Goal: Information Seeking & Learning: Learn about a topic

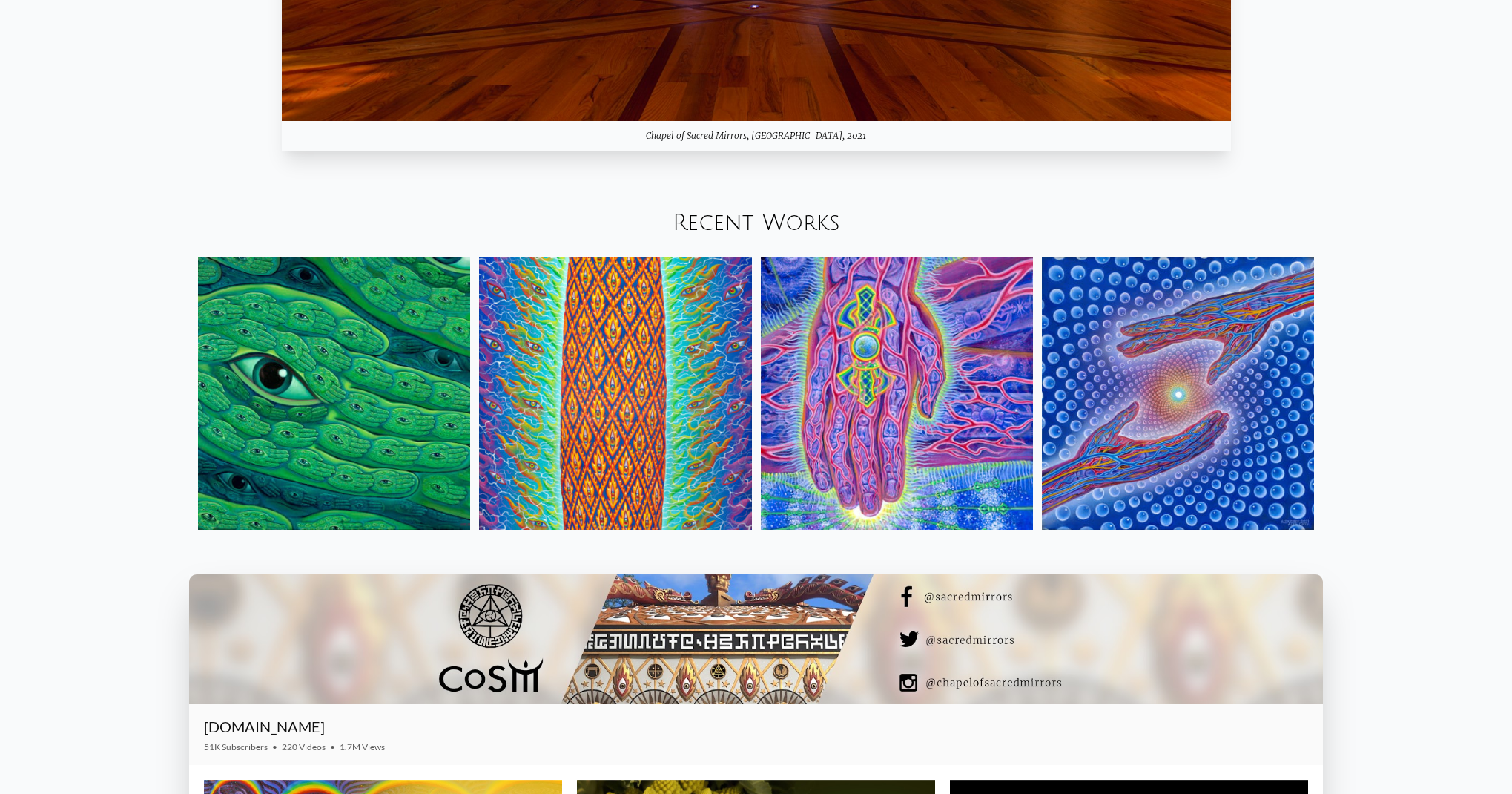
scroll to position [2049, 0]
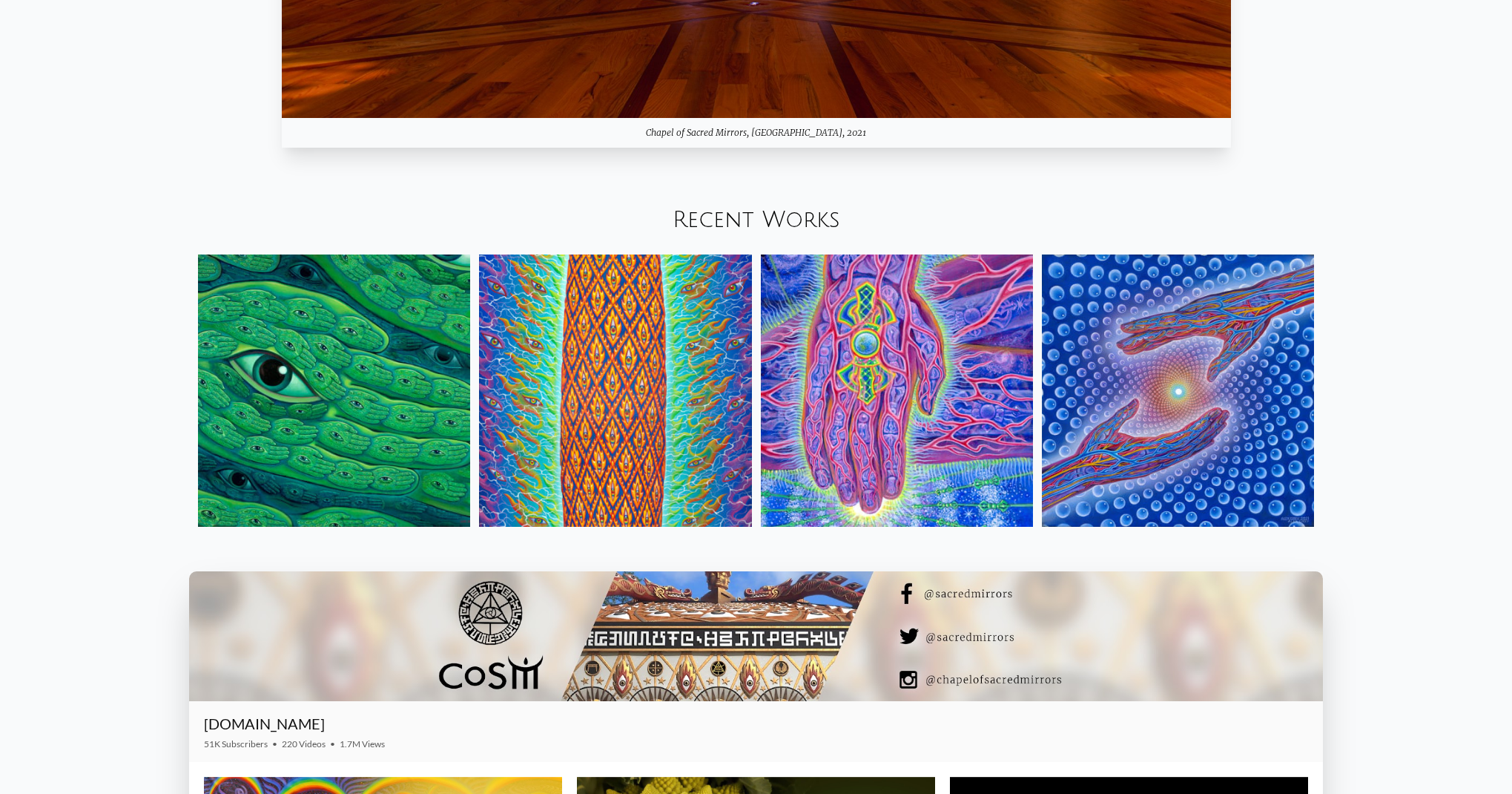
click at [591, 388] on img at bounding box center [615, 390] width 272 height 272
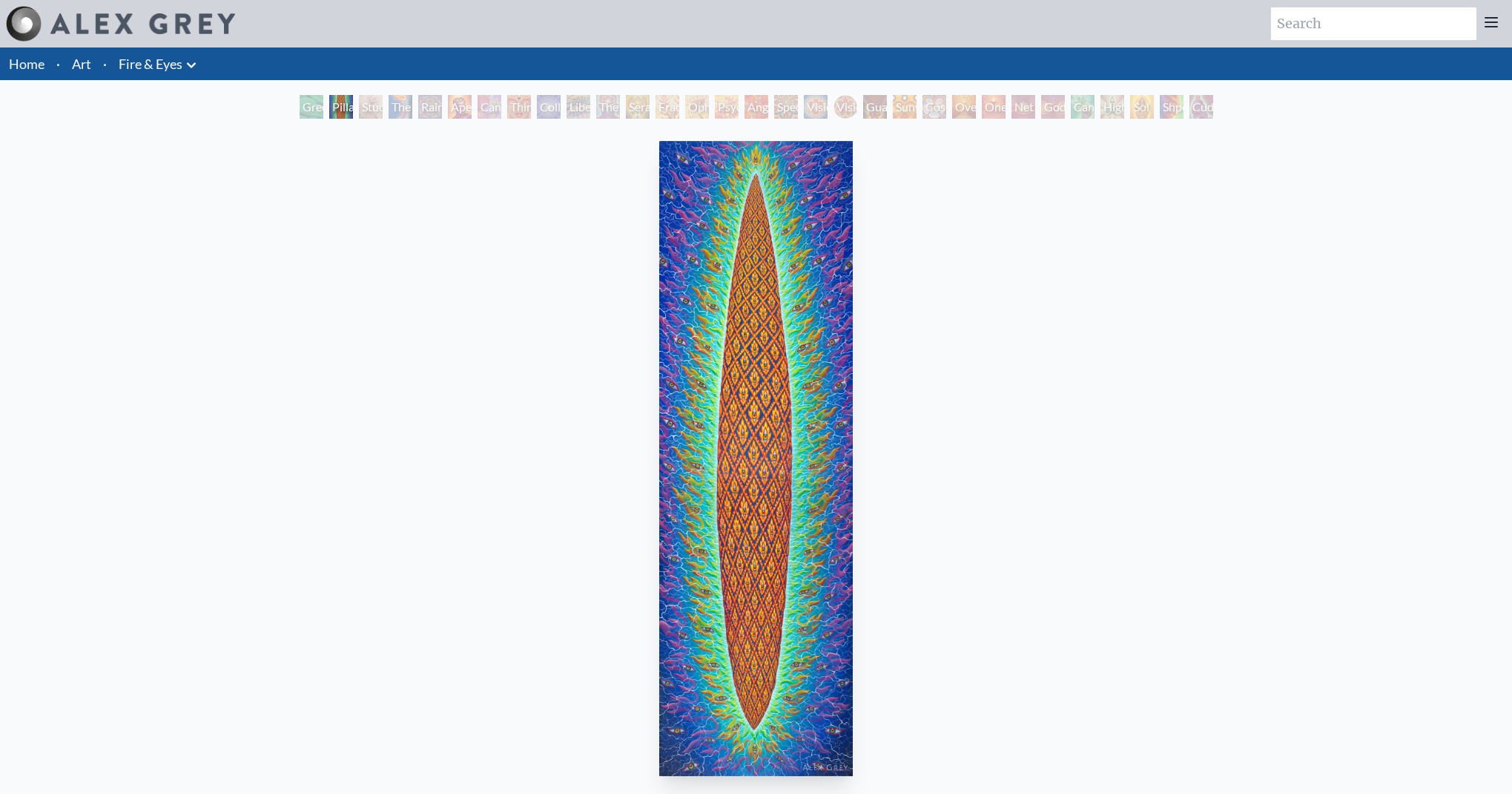
click at [370, 110] on div "Study for the Great Turn" at bounding box center [371, 106] width 24 height 24
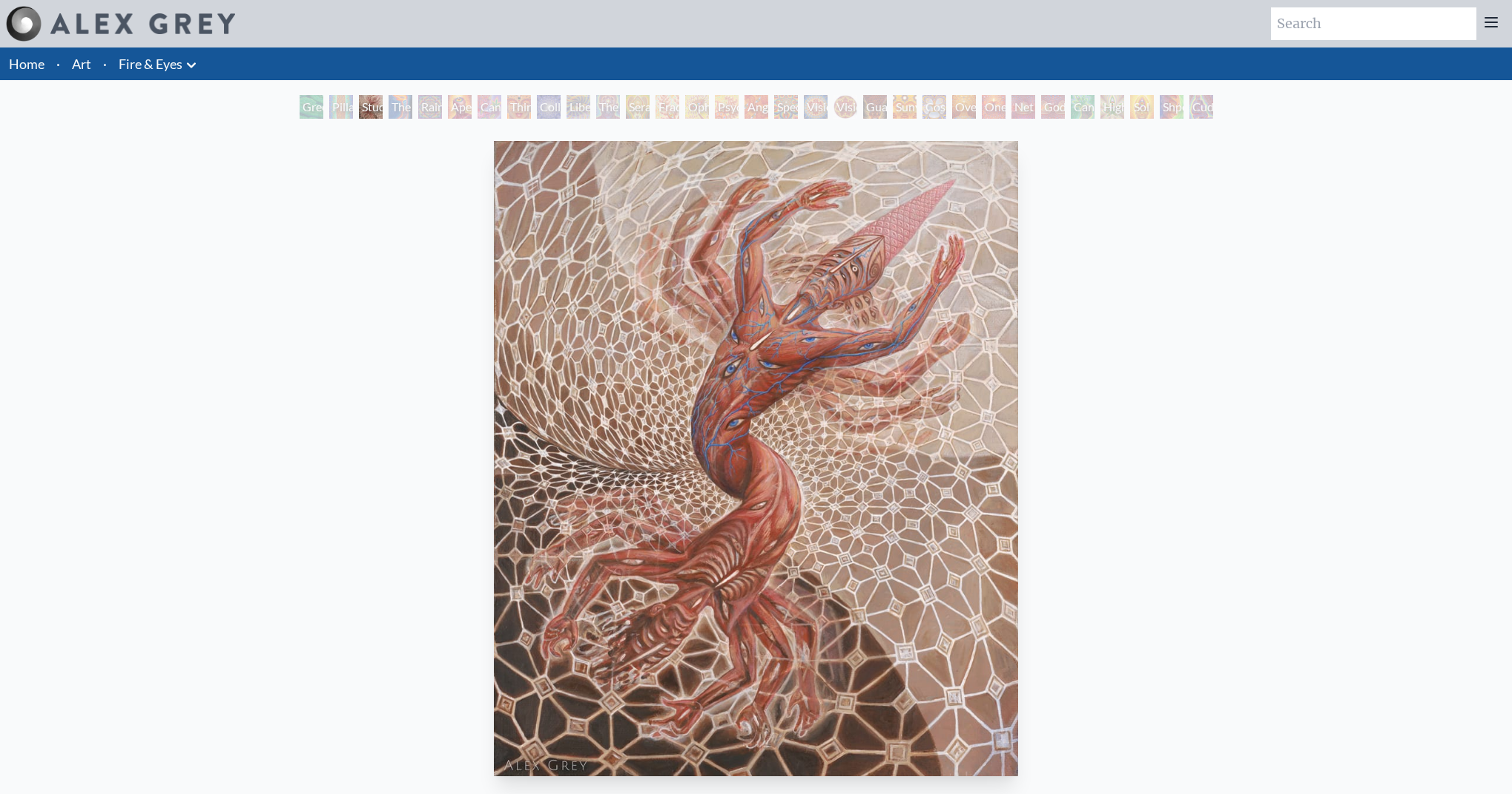
click at [313, 112] on div "Green Hand" at bounding box center [311, 106] width 24 height 24
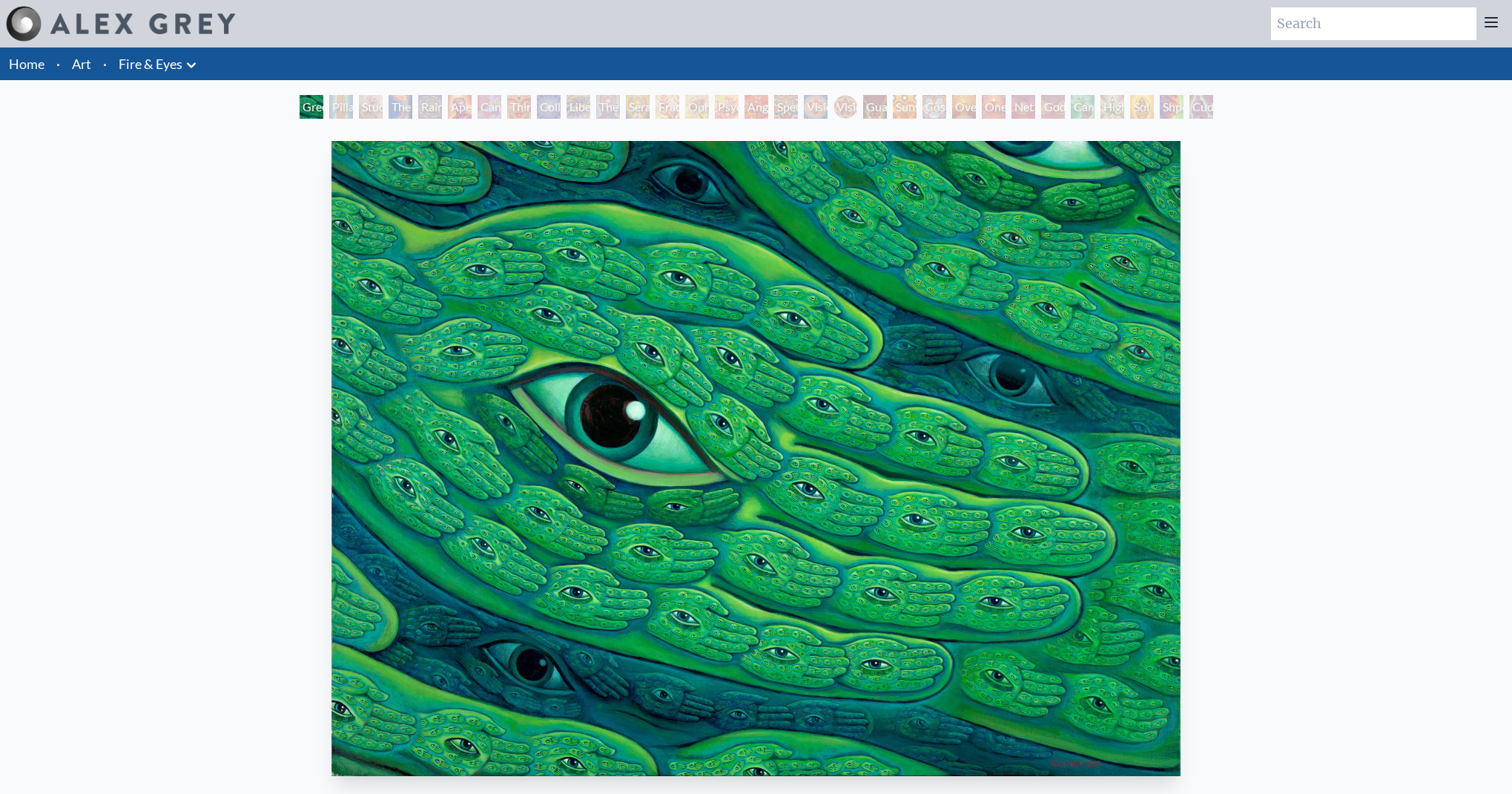
click at [367, 99] on div "Study for the Great Turn" at bounding box center [371, 106] width 24 height 24
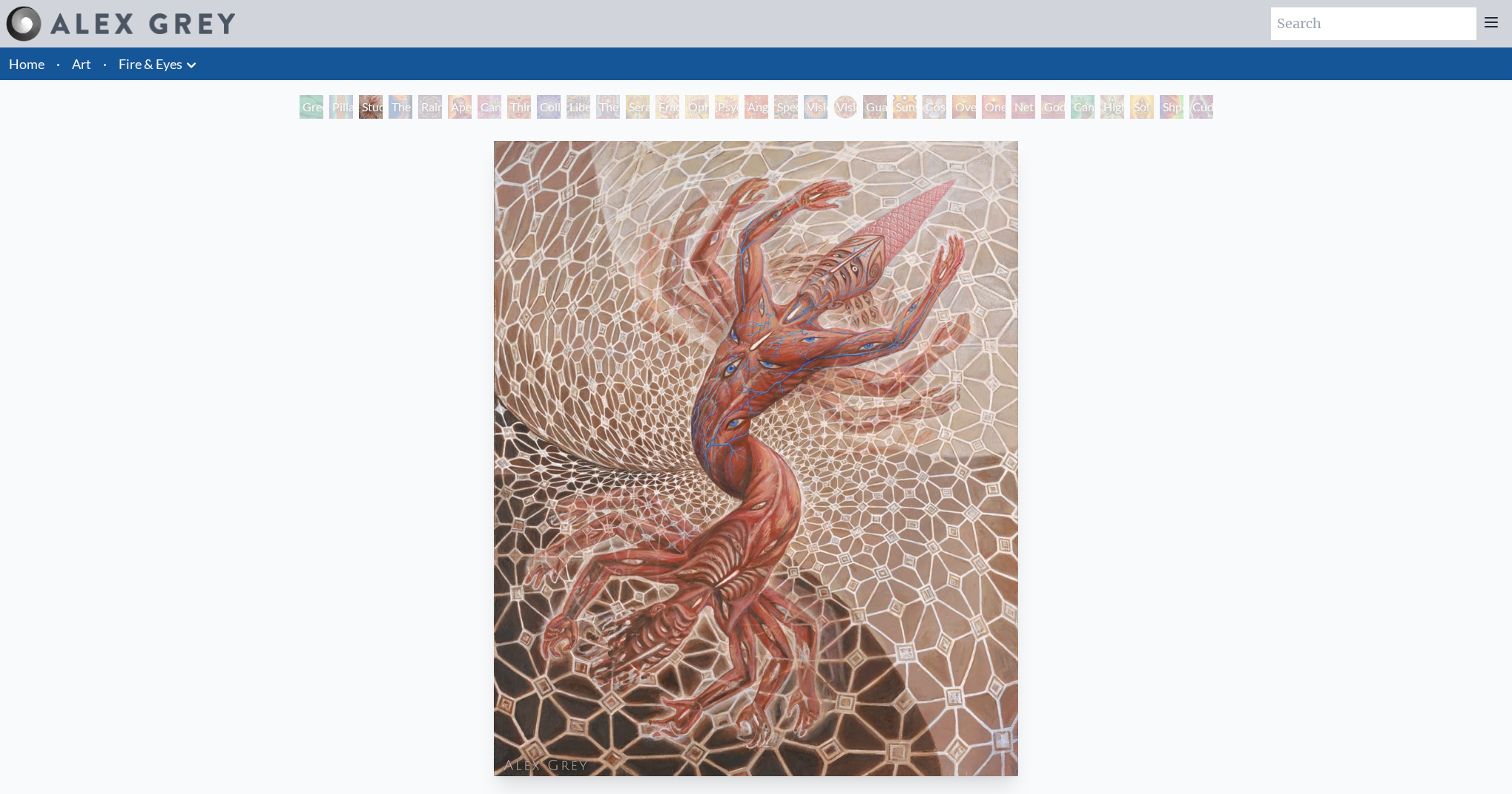
click at [458, 100] on div "Aperture" at bounding box center [459, 106] width 24 height 24
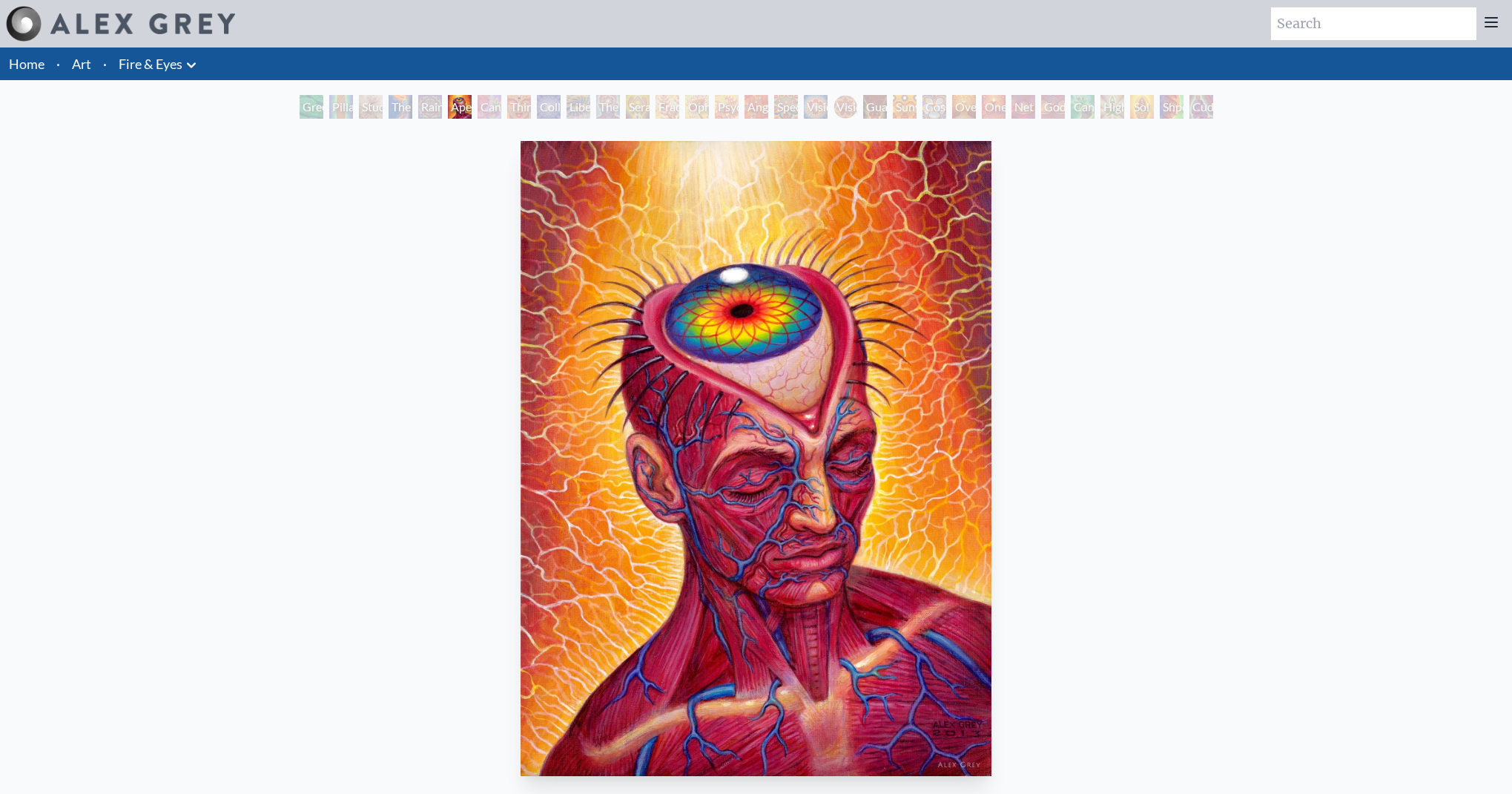
click at [413, 115] on div "The Torch" at bounding box center [400, 106] width 24 height 24
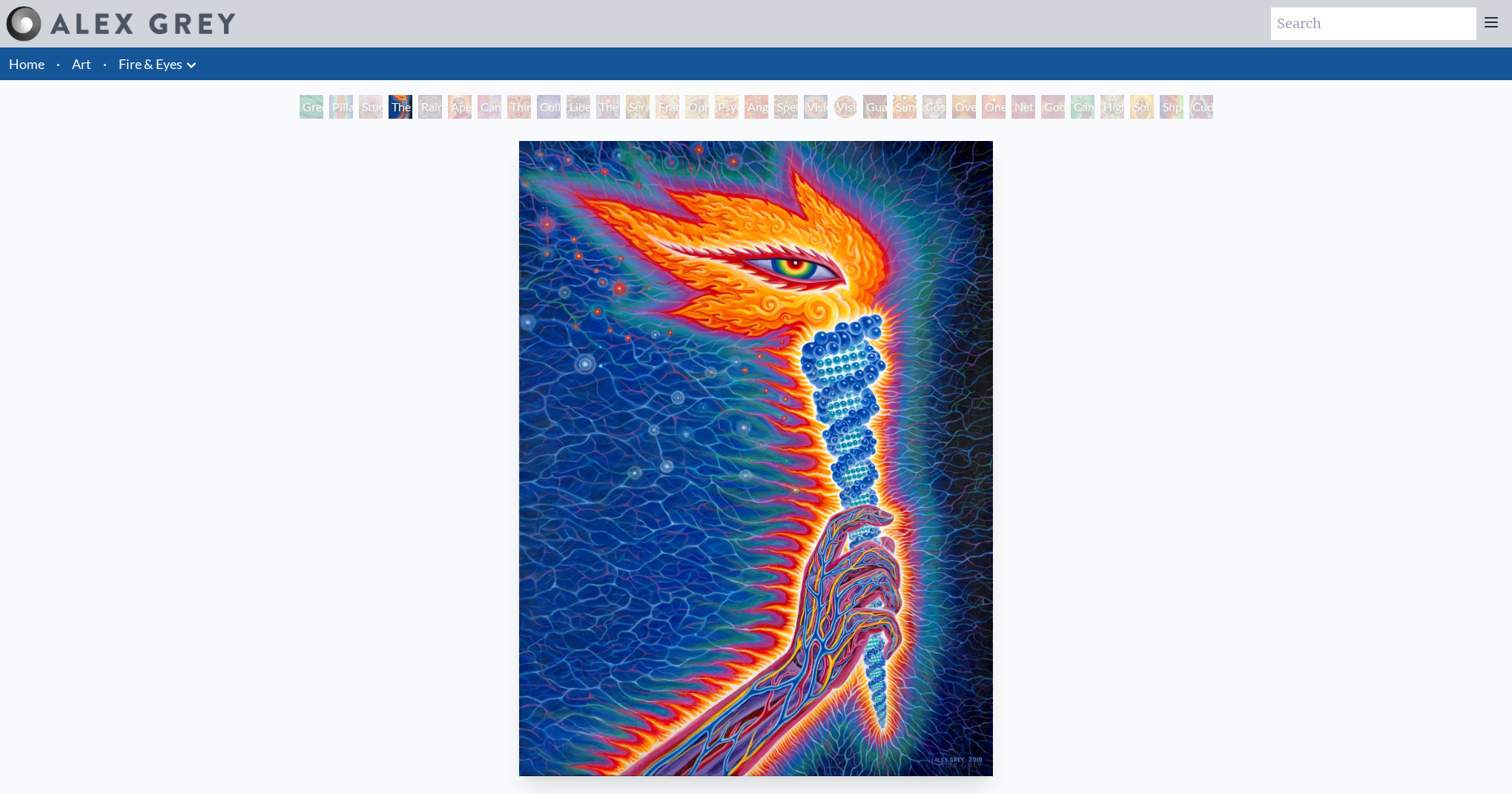
click at [442, 112] on div "Rainbow Eye Ripple" at bounding box center [430, 106] width 24 height 24
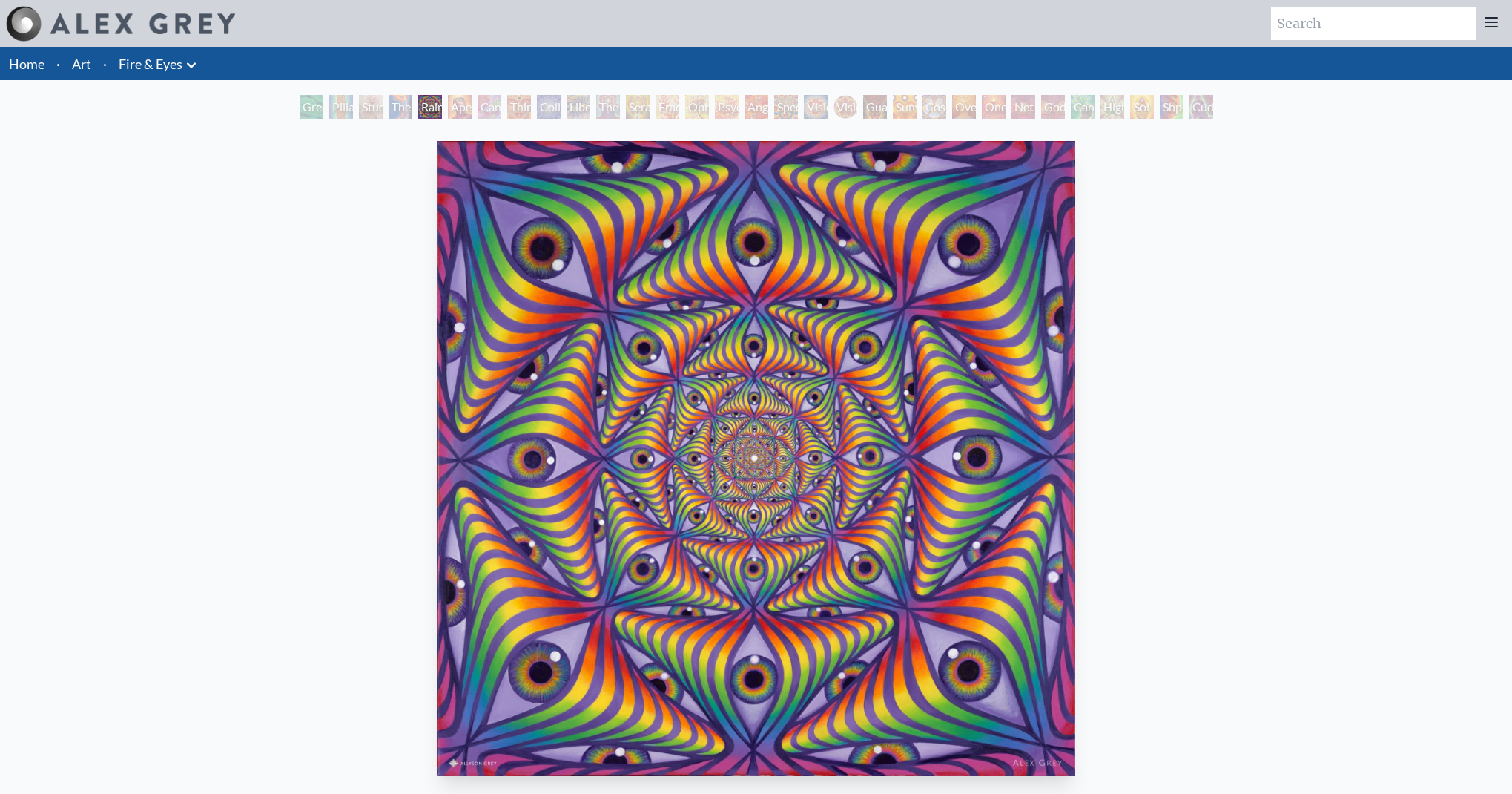
click at [501, 109] on div "Cannabis Sutra" at bounding box center [489, 106] width 24 height 24
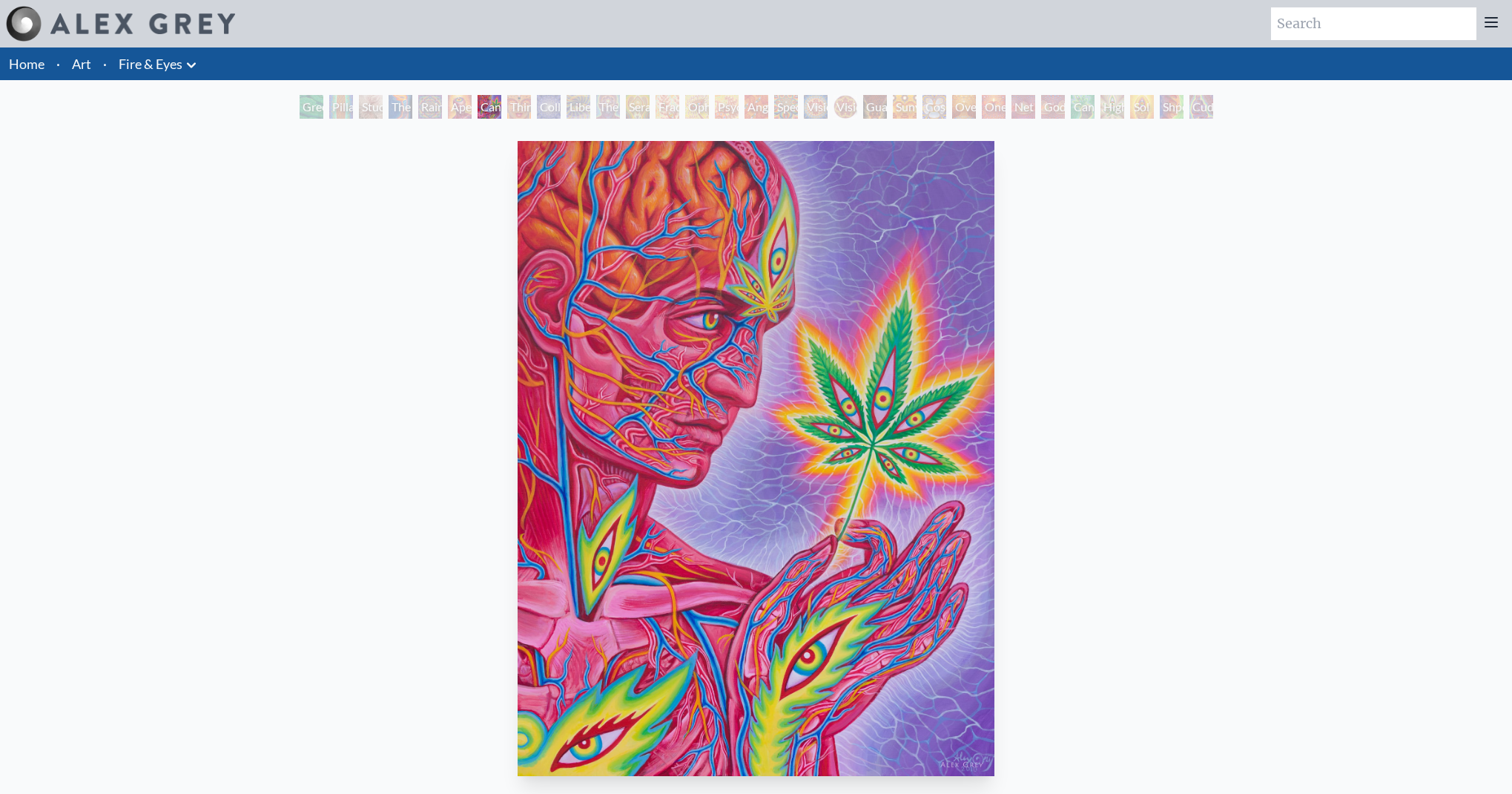
click at [544, 108] on div "Collective Vision" at bounding box center [548, 106] width 24 height 24
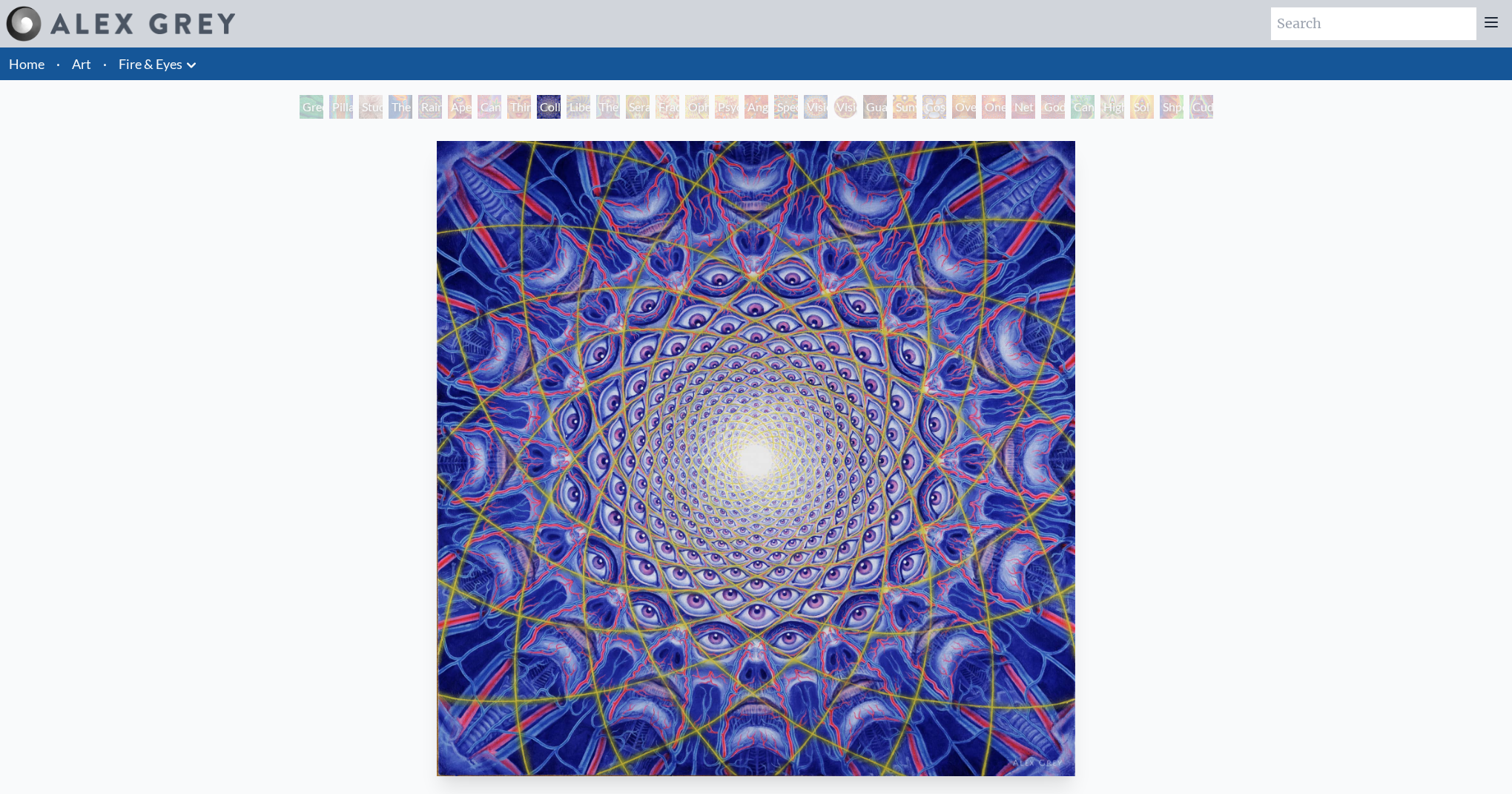
click at [576, 111] on div "Liberation Through Seeing" at bounding box center [578, 106] width 24 height 24
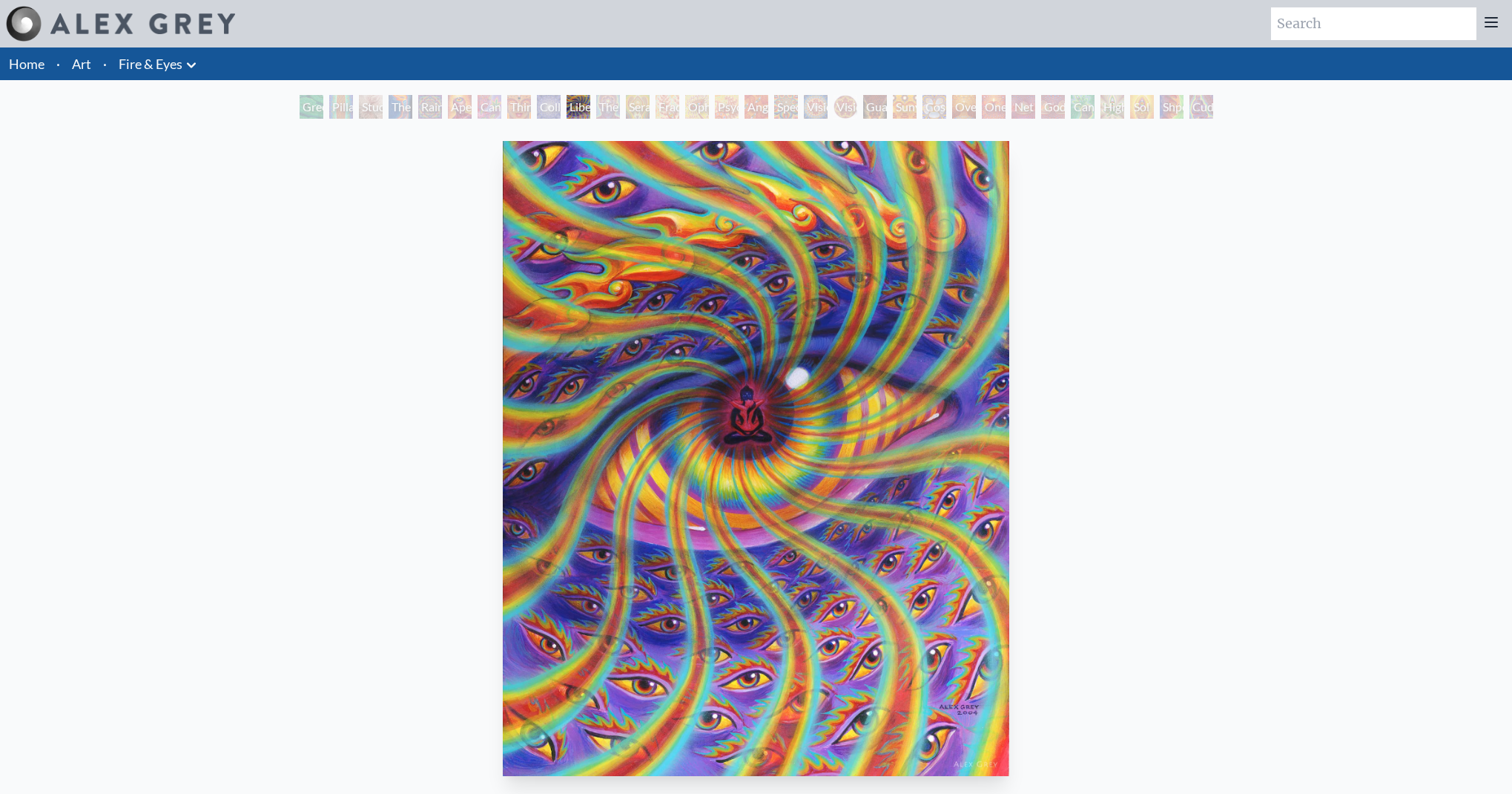
click at [134, 12] on div at bounding box center [120, 23] width 229 height 35
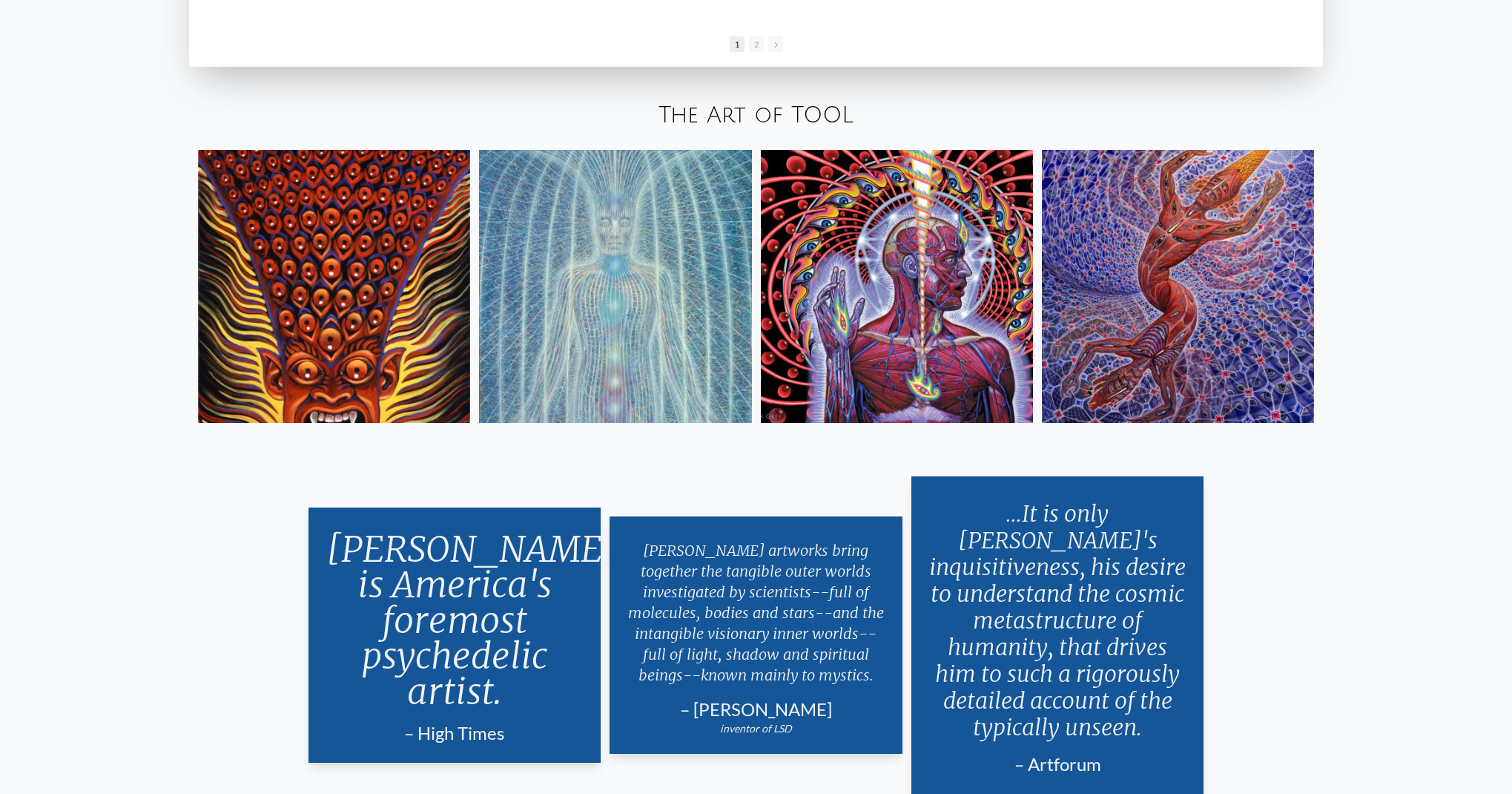
scroll to position [3124, 0]
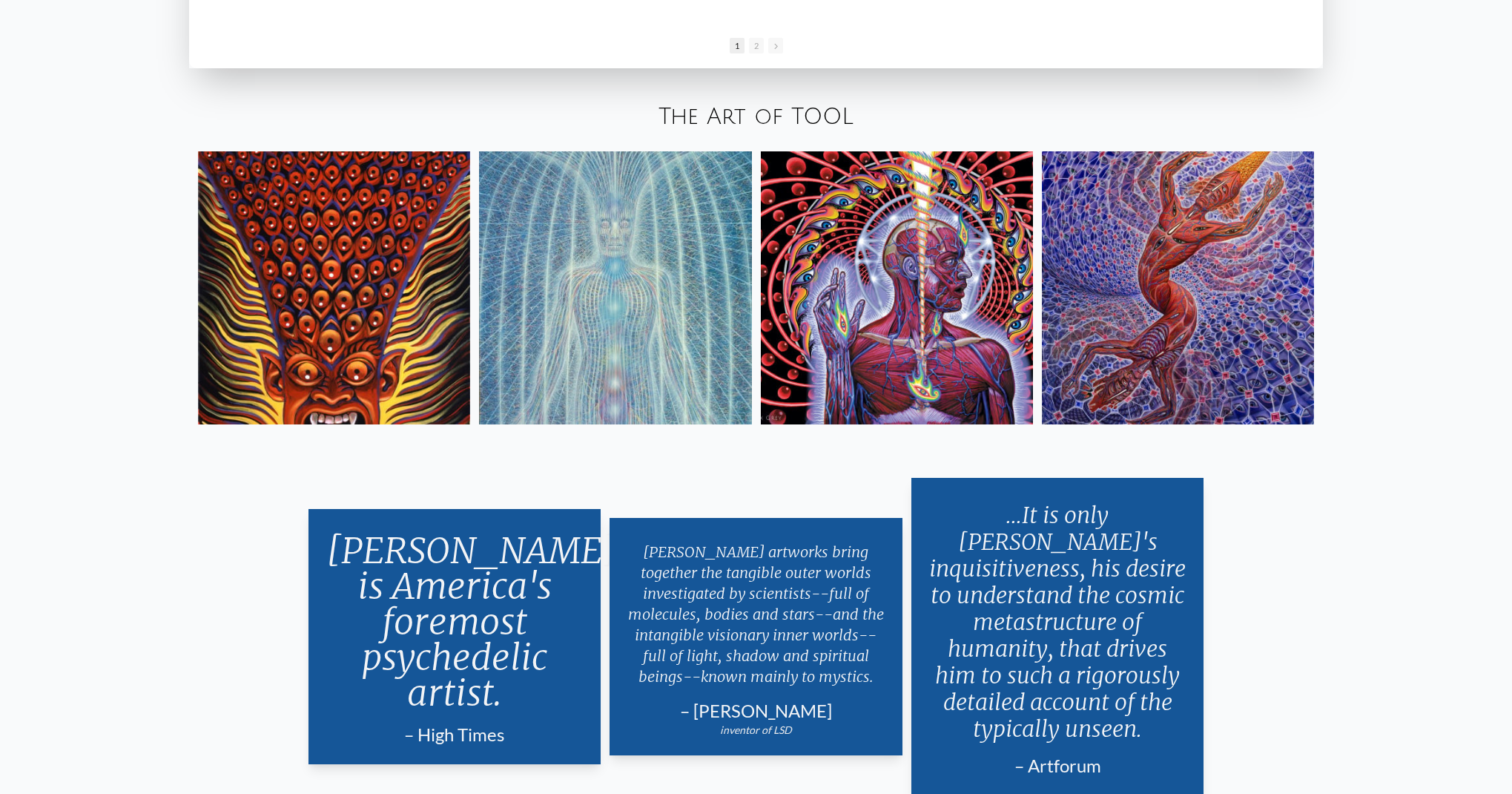
click at [570, 253] on img at bounding box center [615, 287] width 272 height 272
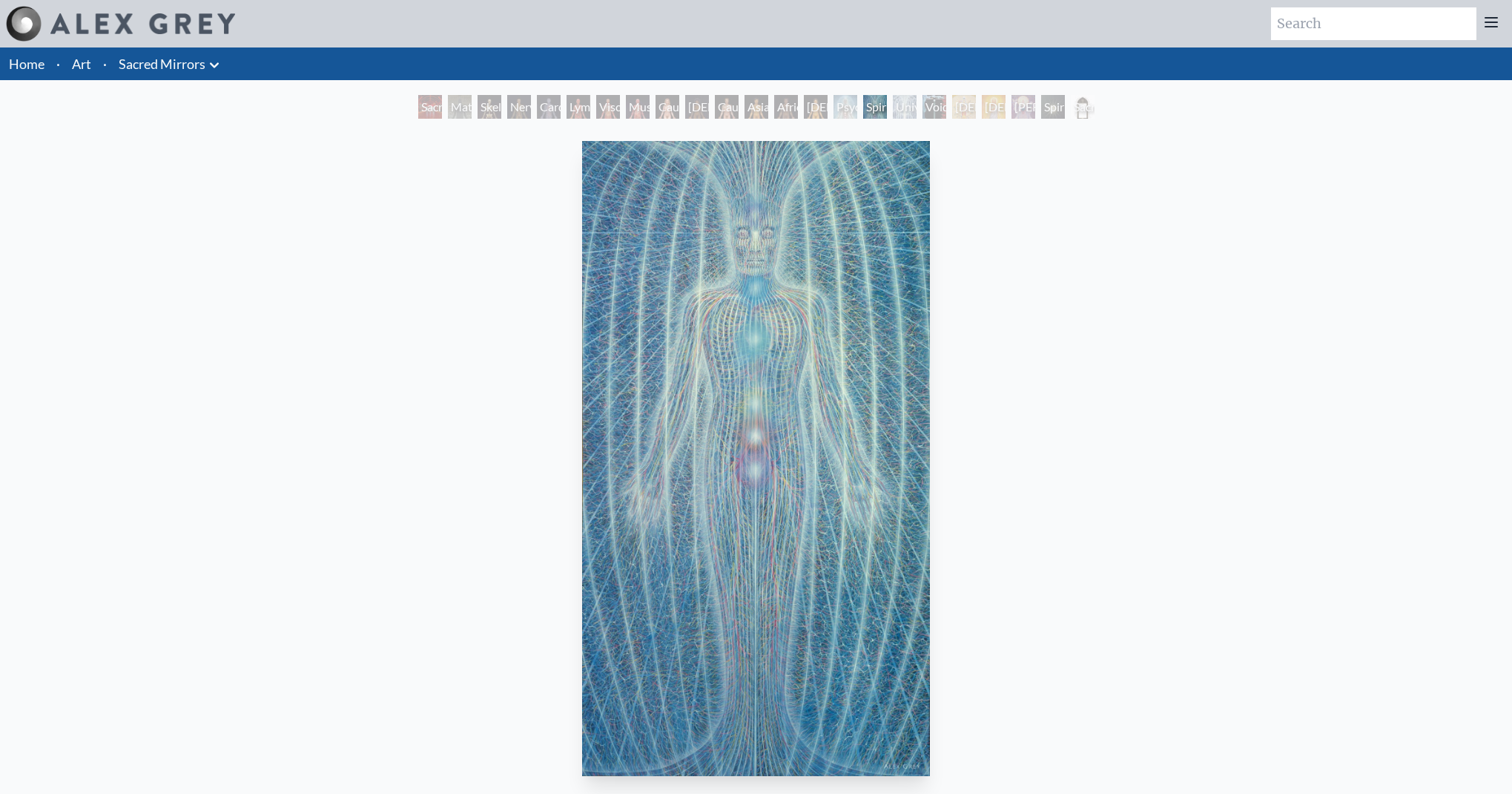
click at [493, 111] on div "Skeletal System" at bounding box center [489, 106] width 24 height 24
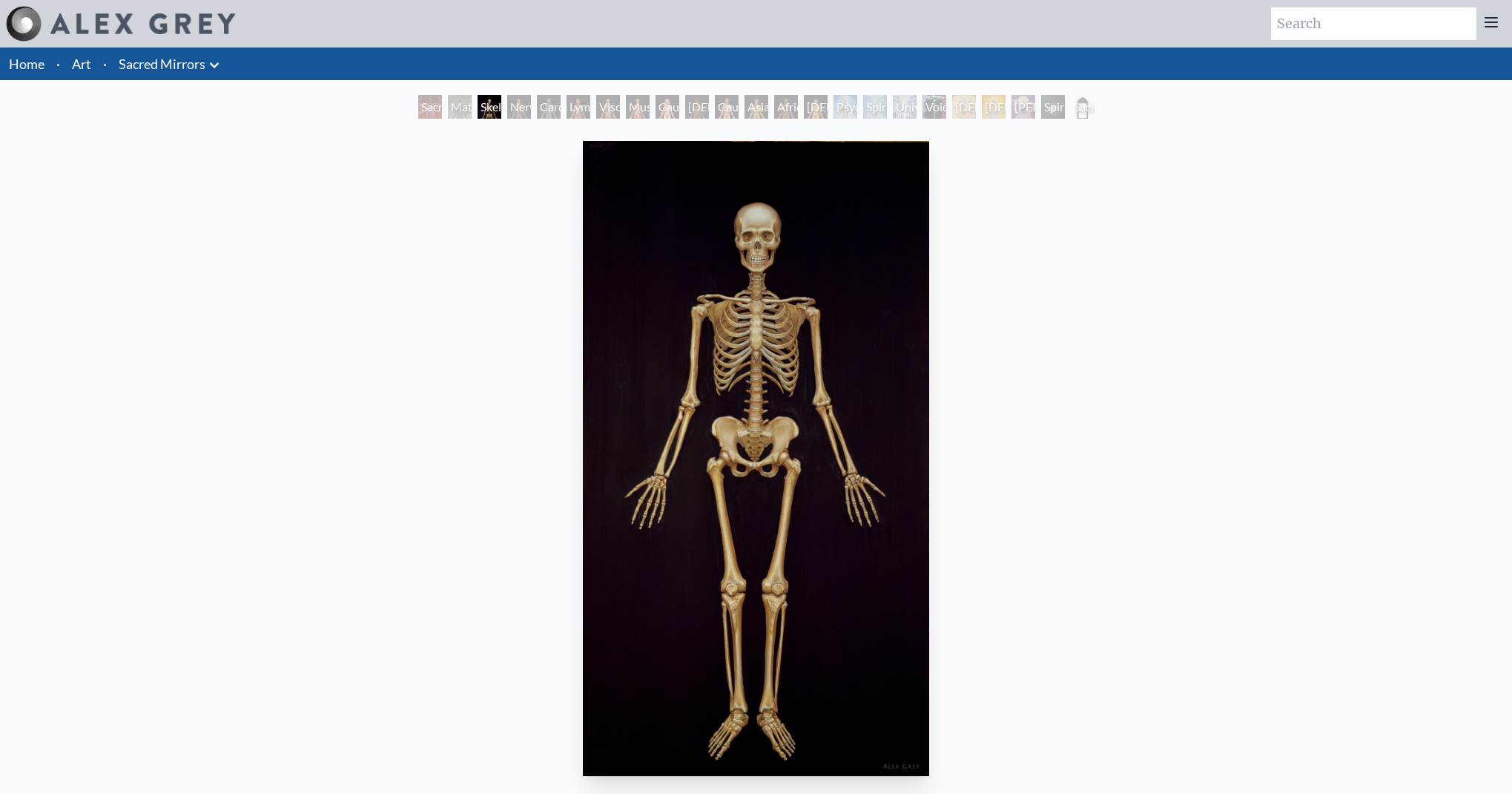
click at [936, 119] on div "Sacred Mirrors Room, Entheon Material World Skeletal System Nervous System Card…" at bounding box center [756, 109] width 682 height 29
click at [935, 107] on div "Void Clear Light" at bounding box center [934, 106] width 24 height 24
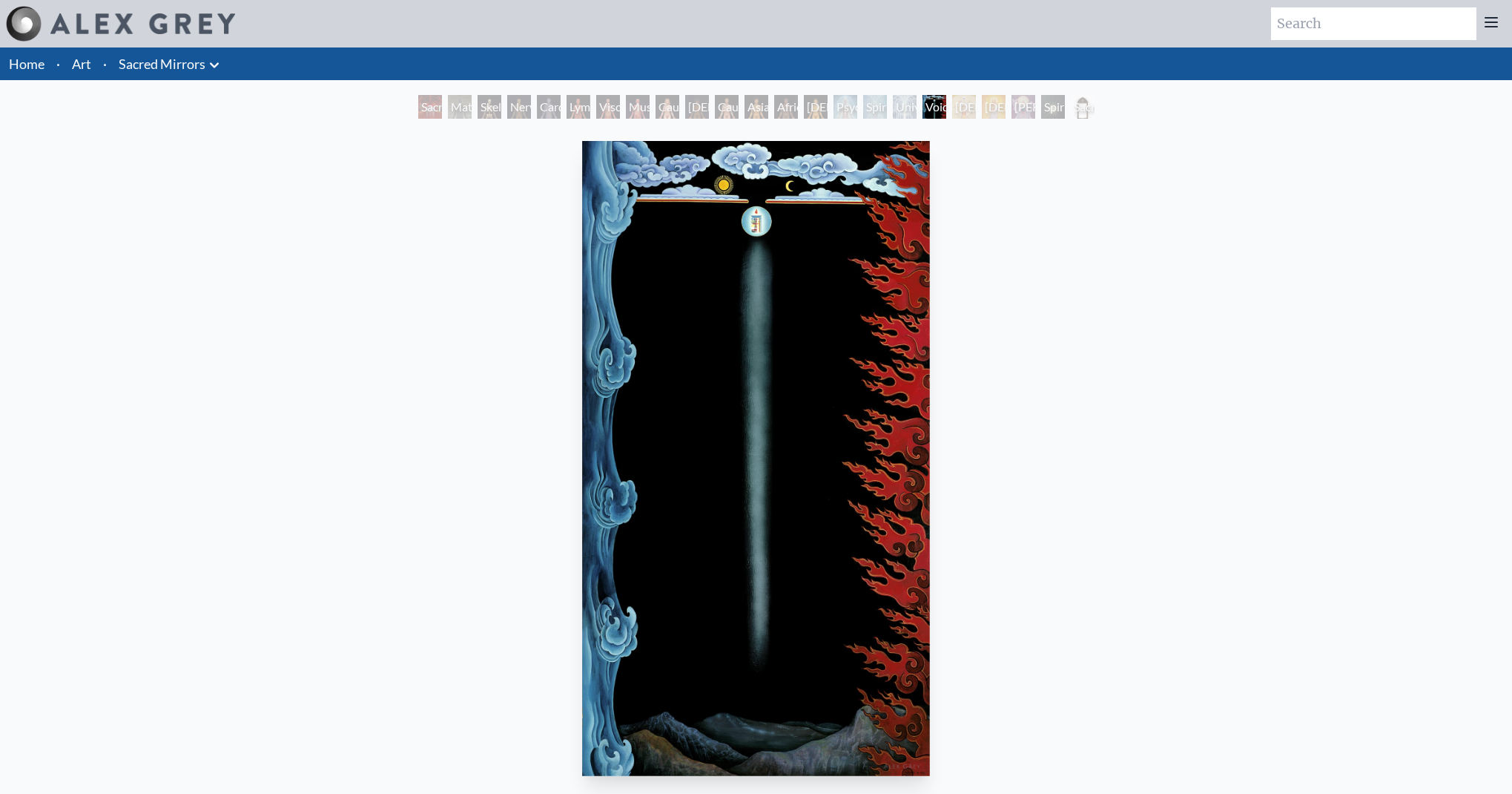
click at [834, 103] on div "Psychic Energy System" at bounding box center [845, 106] width 24 height 24
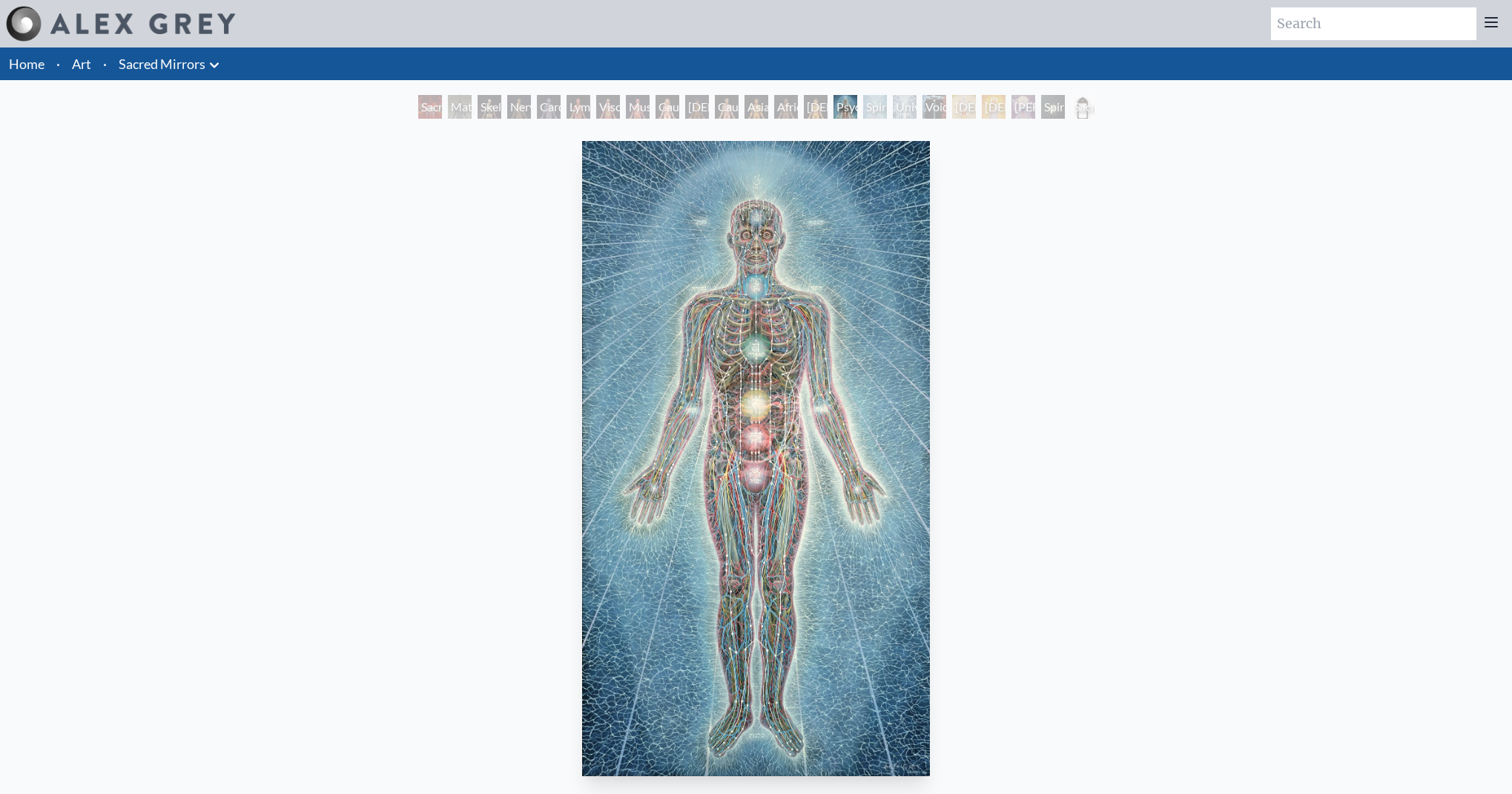
click at [819, 115] on div "Asian Woman" at bounding box center [816, 106] width 24 height 24
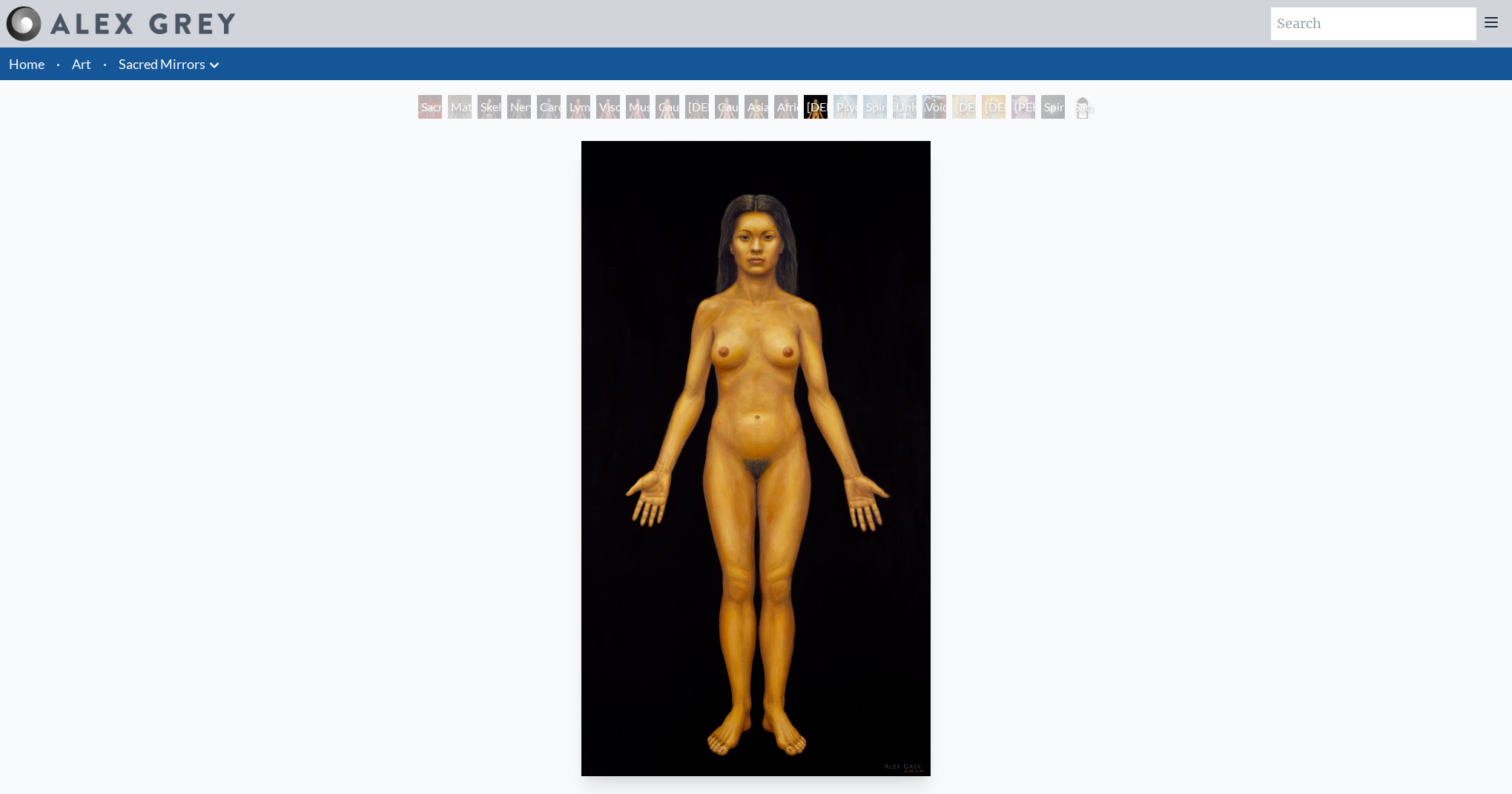
click at [756, 111] on div "Asian Man" at bounding box center [756, 106] width 24 height 24
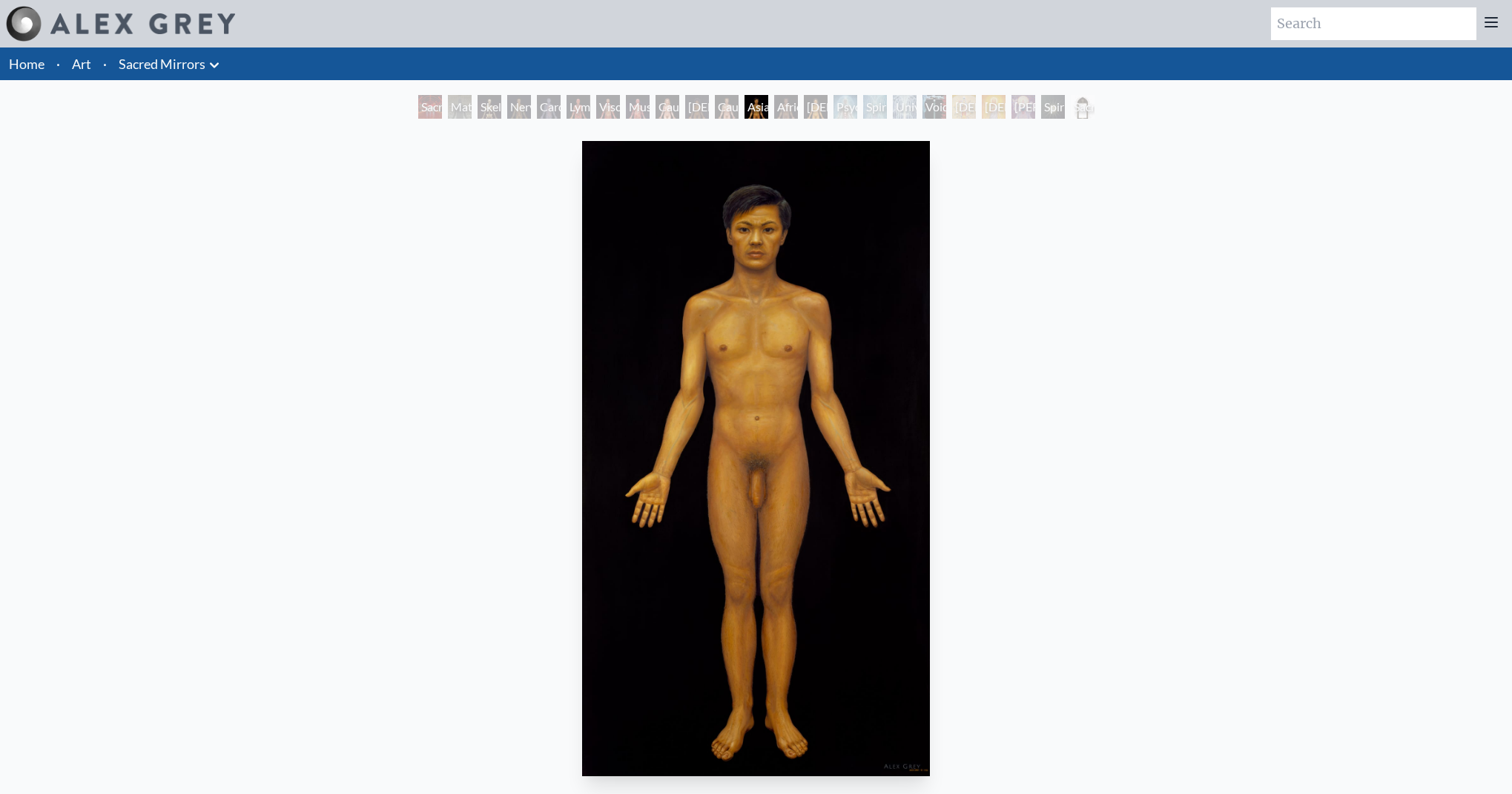
click at [714, 109] on div "Caucasian Man" at bounding box center [726, 106] width 24 height 24
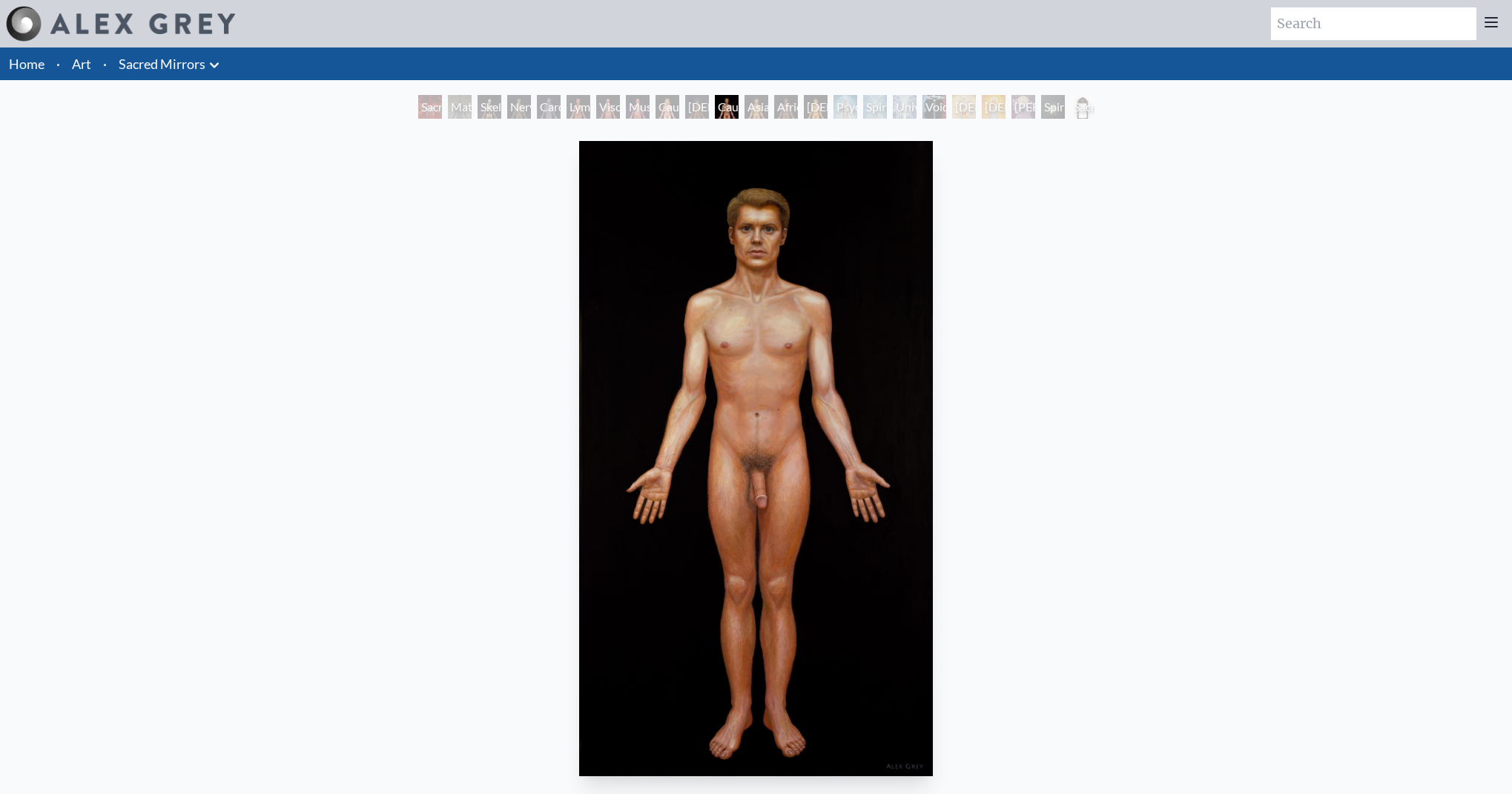
click at [666, 109] on div "Caucasian Woman" at bounding box center [667, 106] width 24 height 24
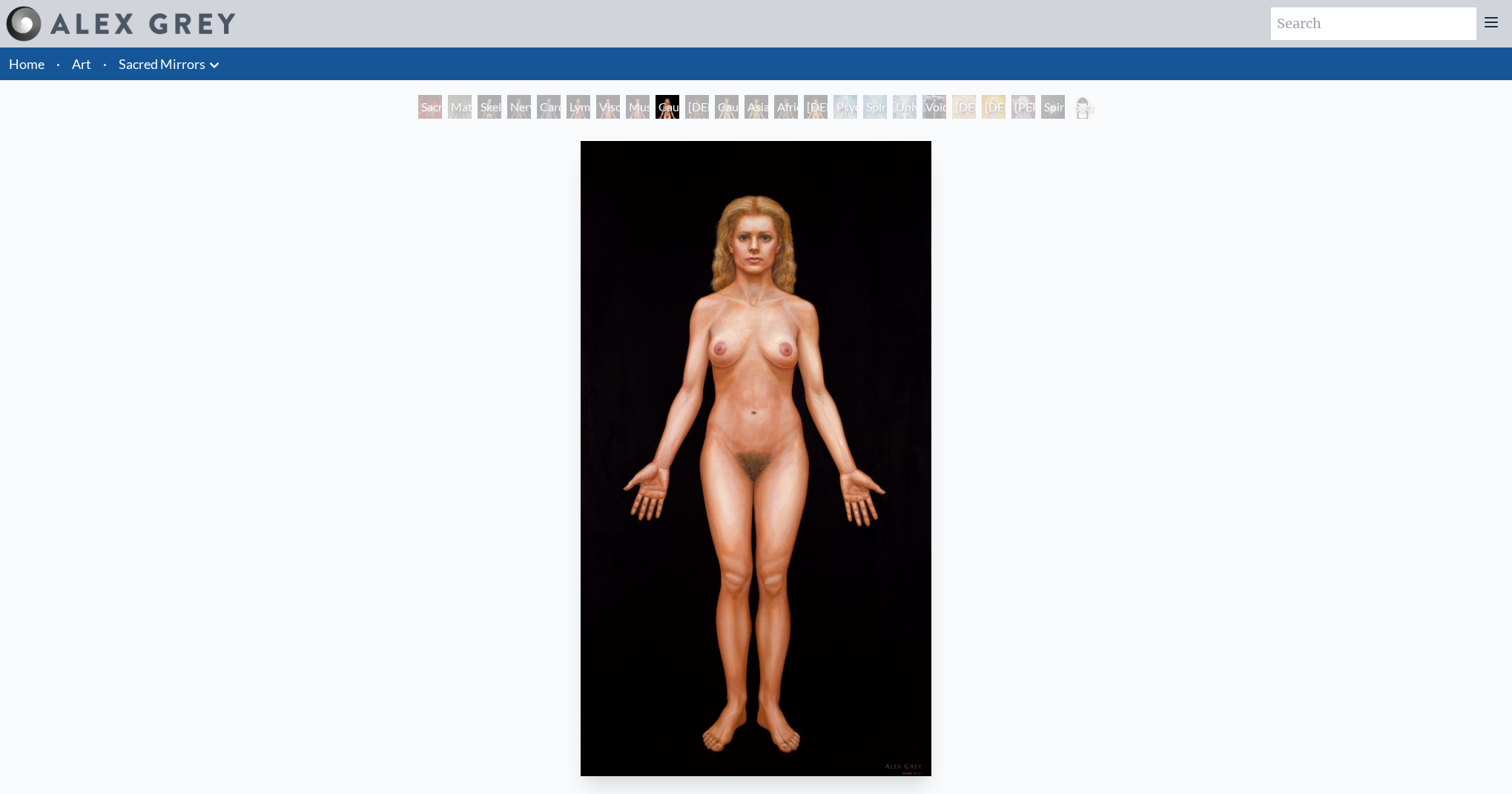
click at [607, 108] on div "Viscera" at bounding box center [607, 106] width 24 height 24
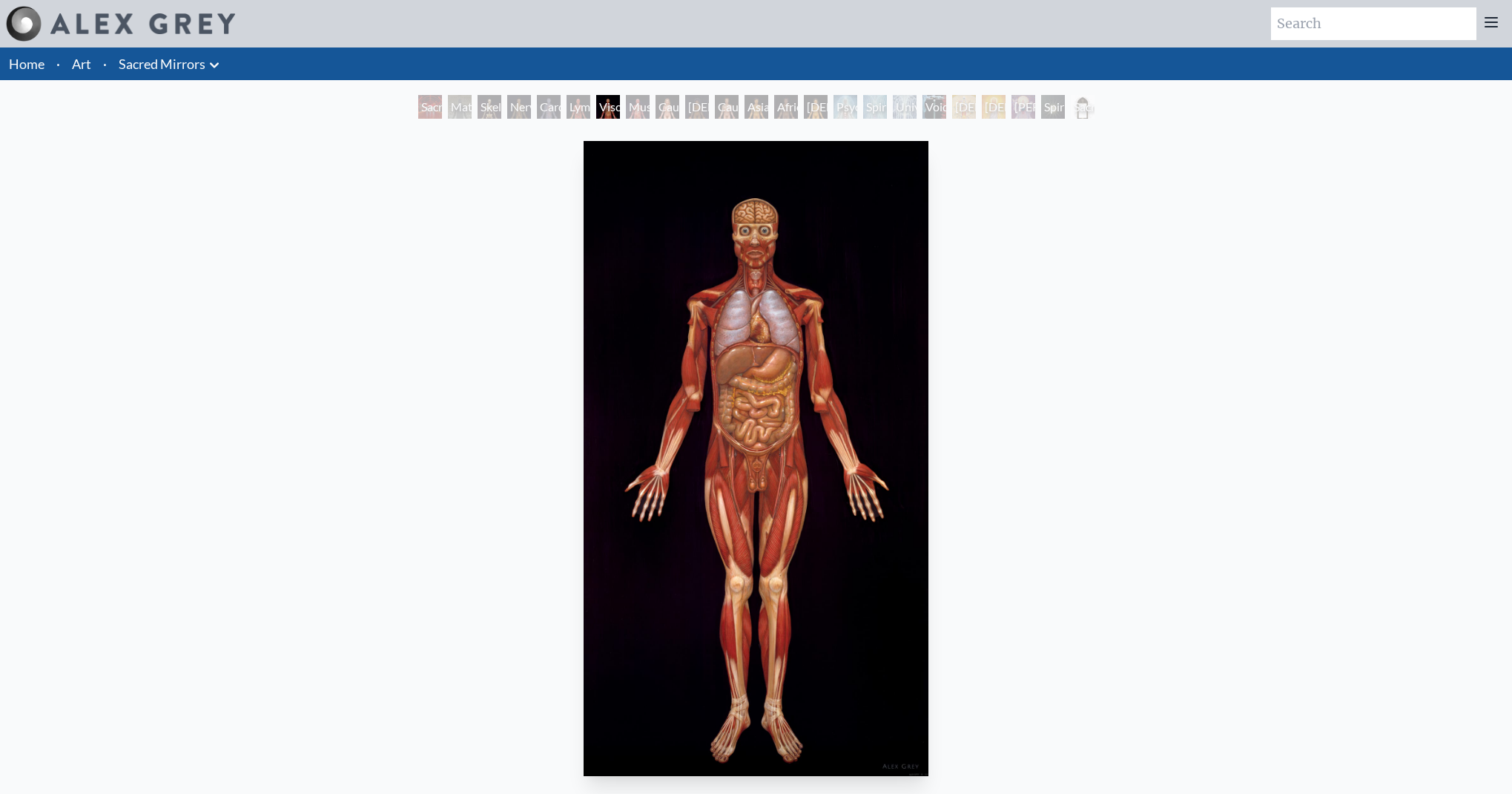
click at [581, 113] on div "Lymphatic System" at bounding box center [578, 106] width 24 height 24
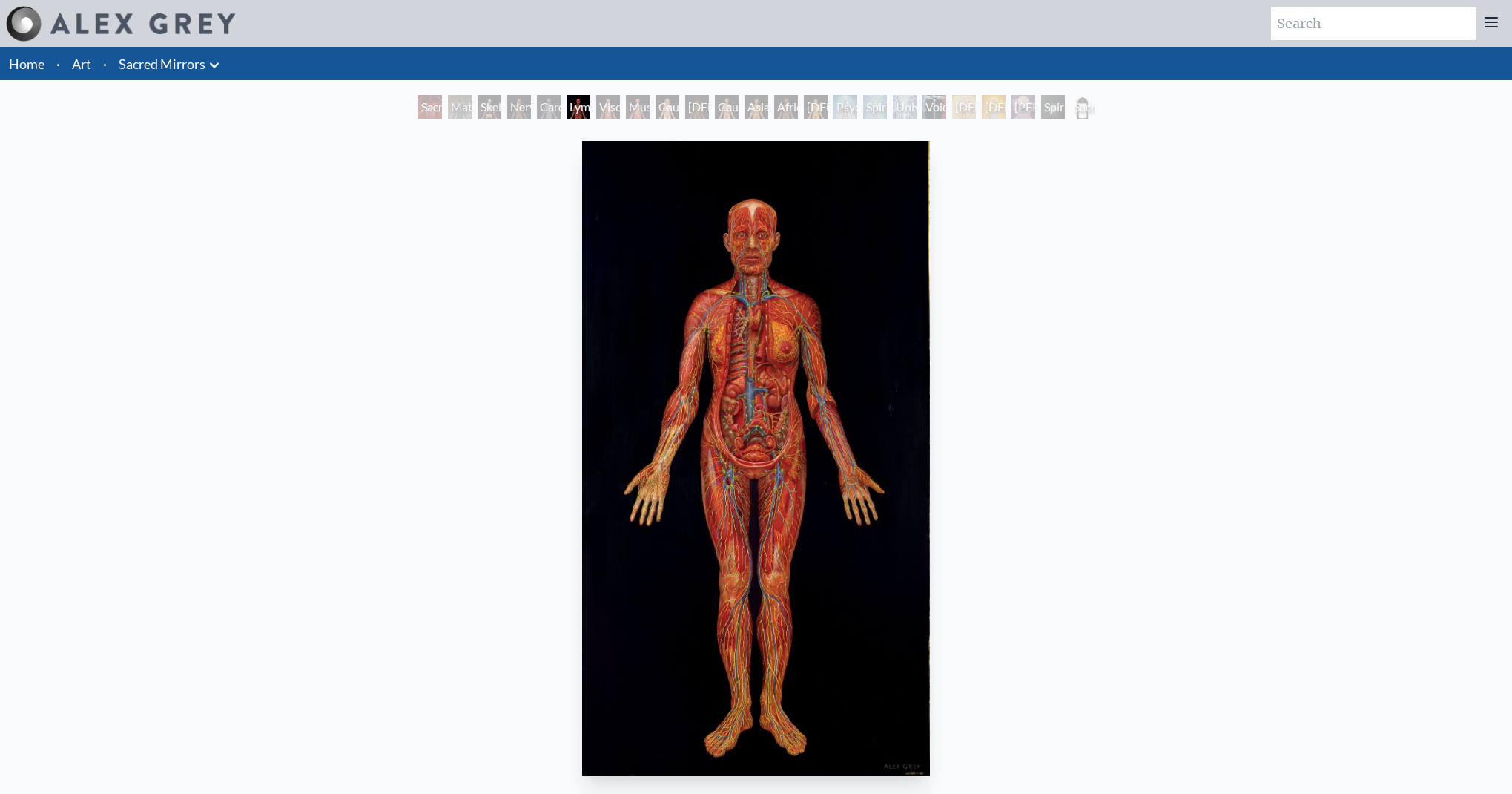
click at [81, 74] on link "Art" at bounding box center [81, 64] width 19 height 21
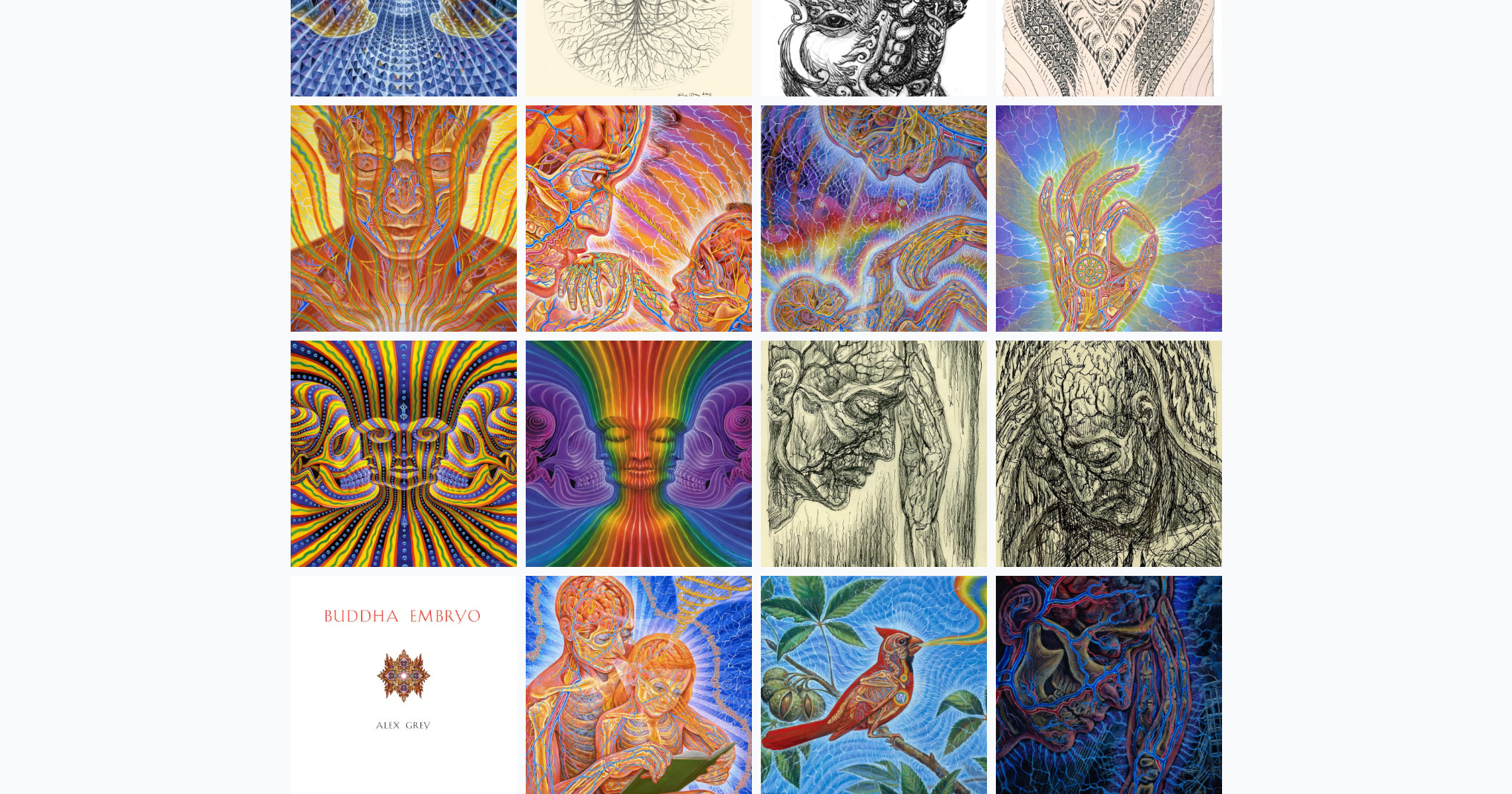
scroll to position [8571, 0]
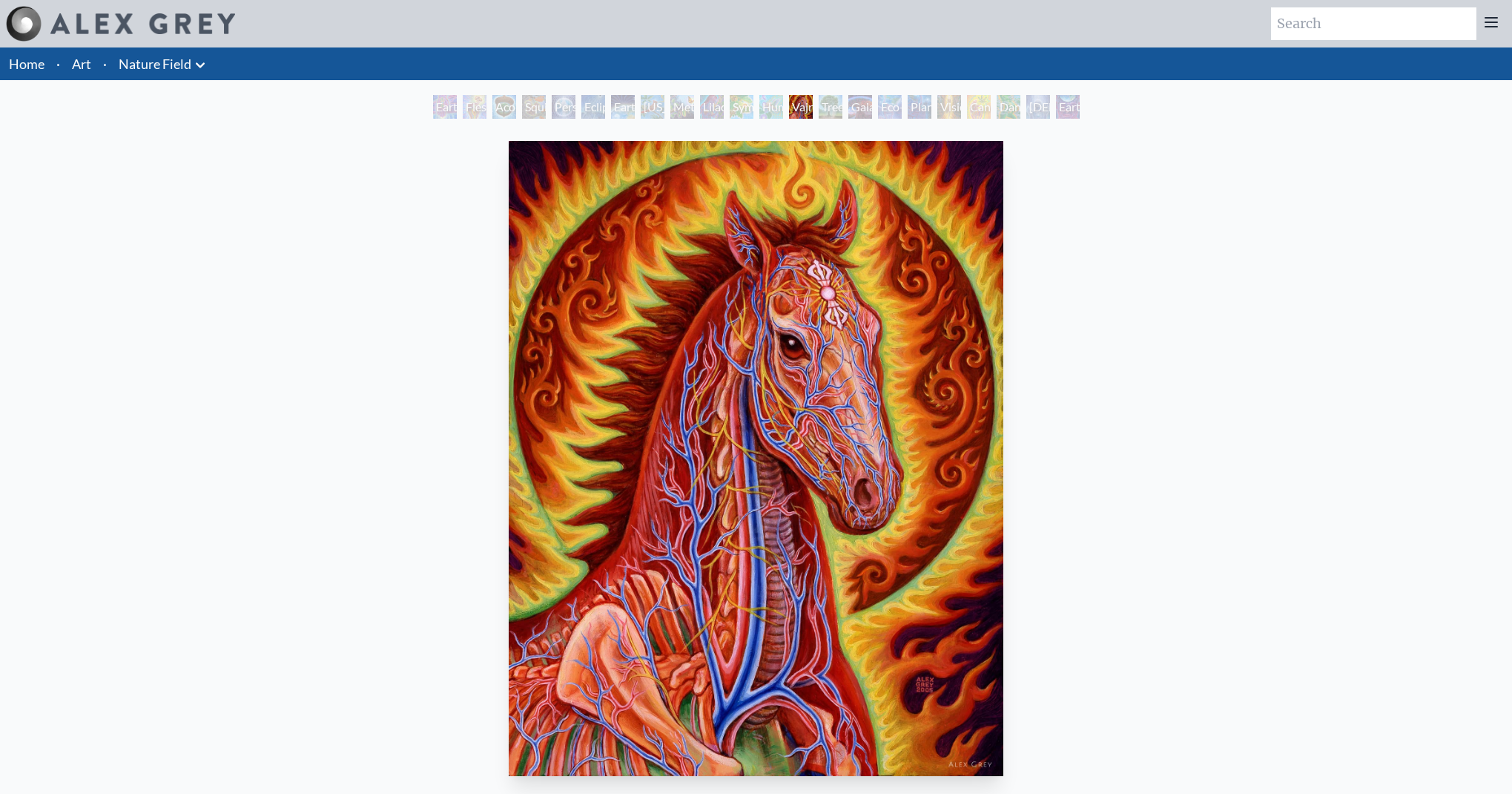
click at [465, 107] on div "Flesh of the Gods" at bounding box center [474, 106] width 24 height 24
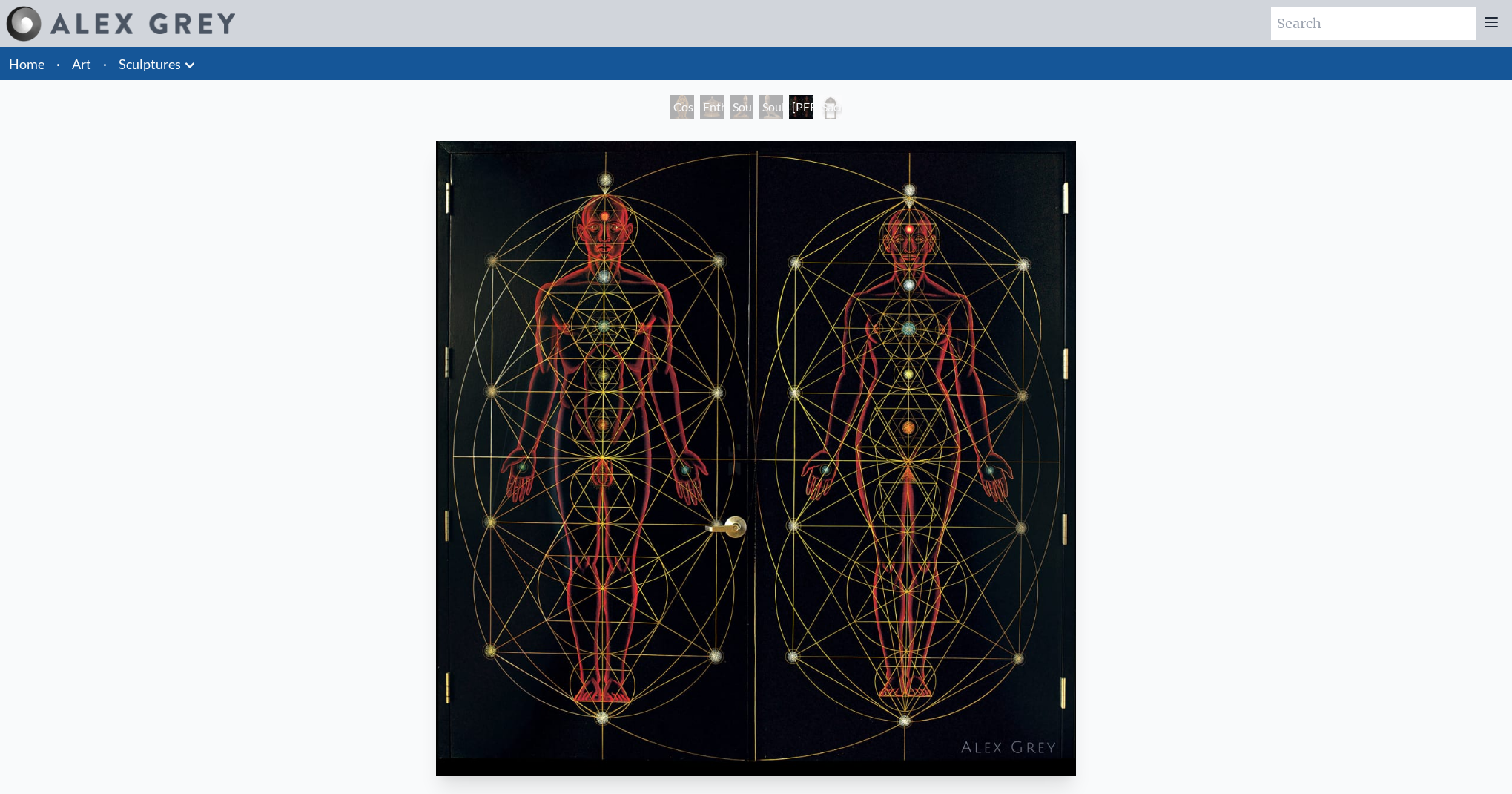
click at [754, 106] on div "Soulbird" at bounding box center [741, 106] width 24 height 24
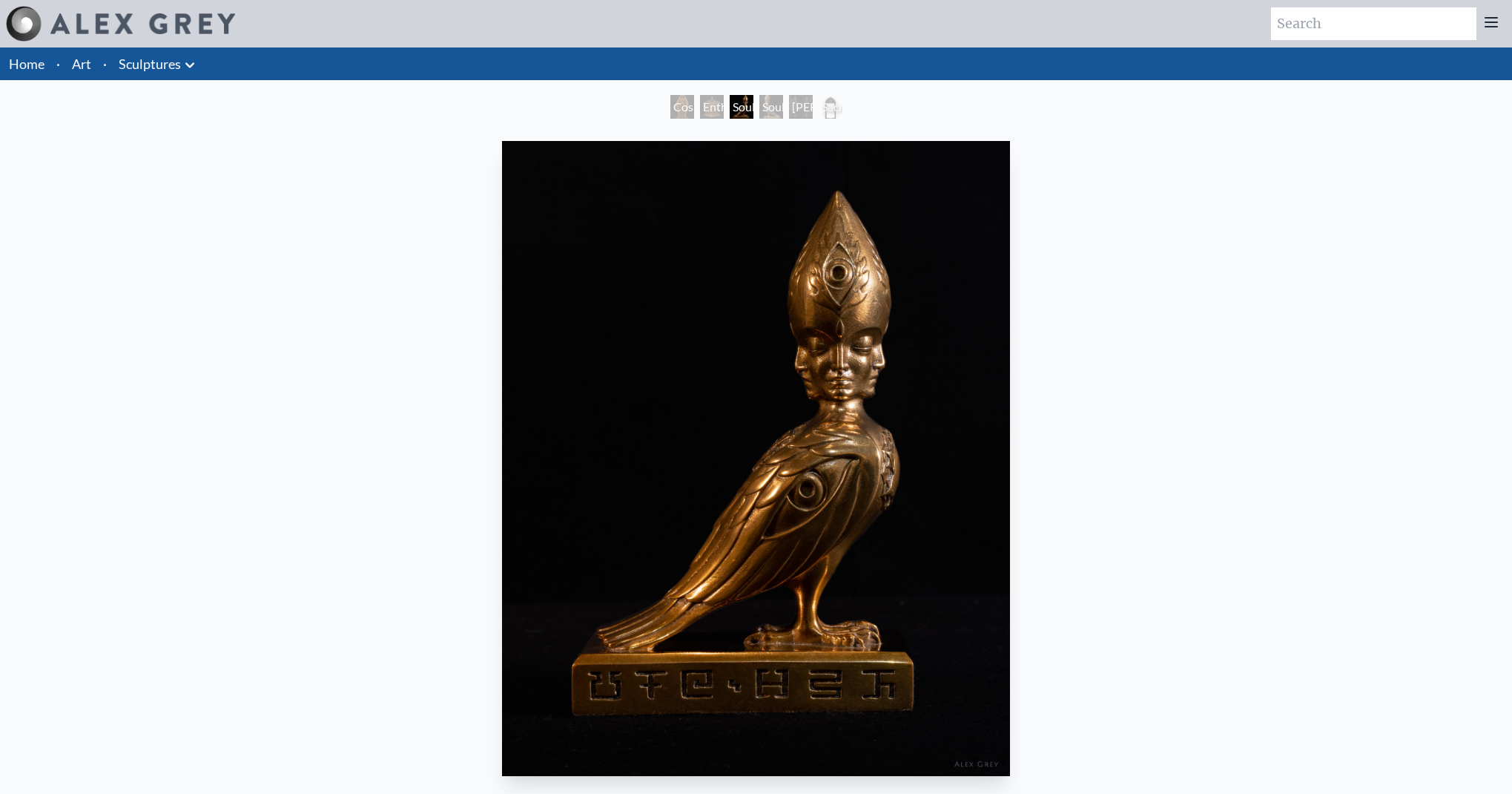
click at [779, 103] on div "Soulbird" at bounding box center [771, 106] width 24 height 24
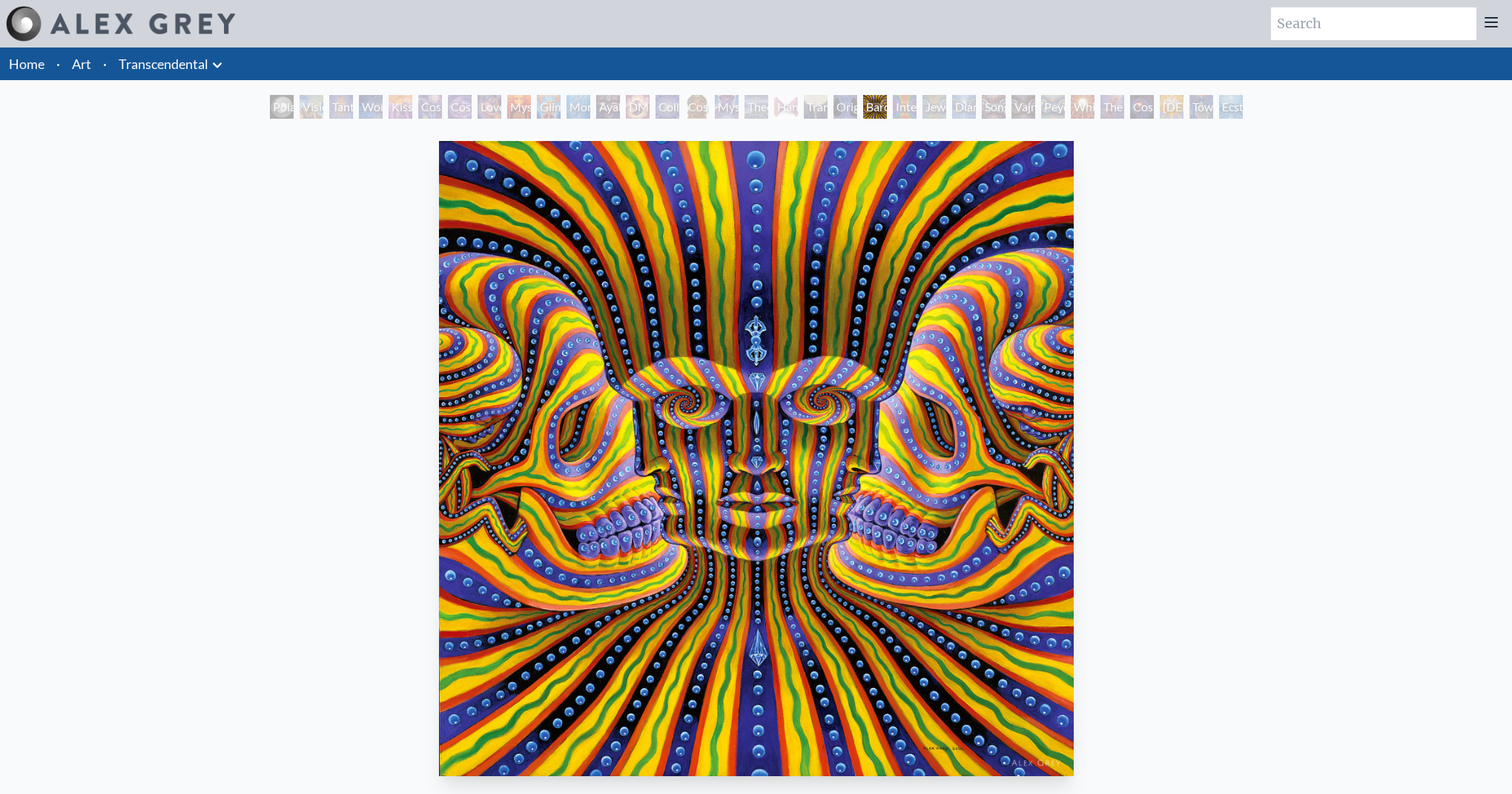
click at [847, 108] on div "Original Face" at bounding box center [845, 106] width 24 height 24
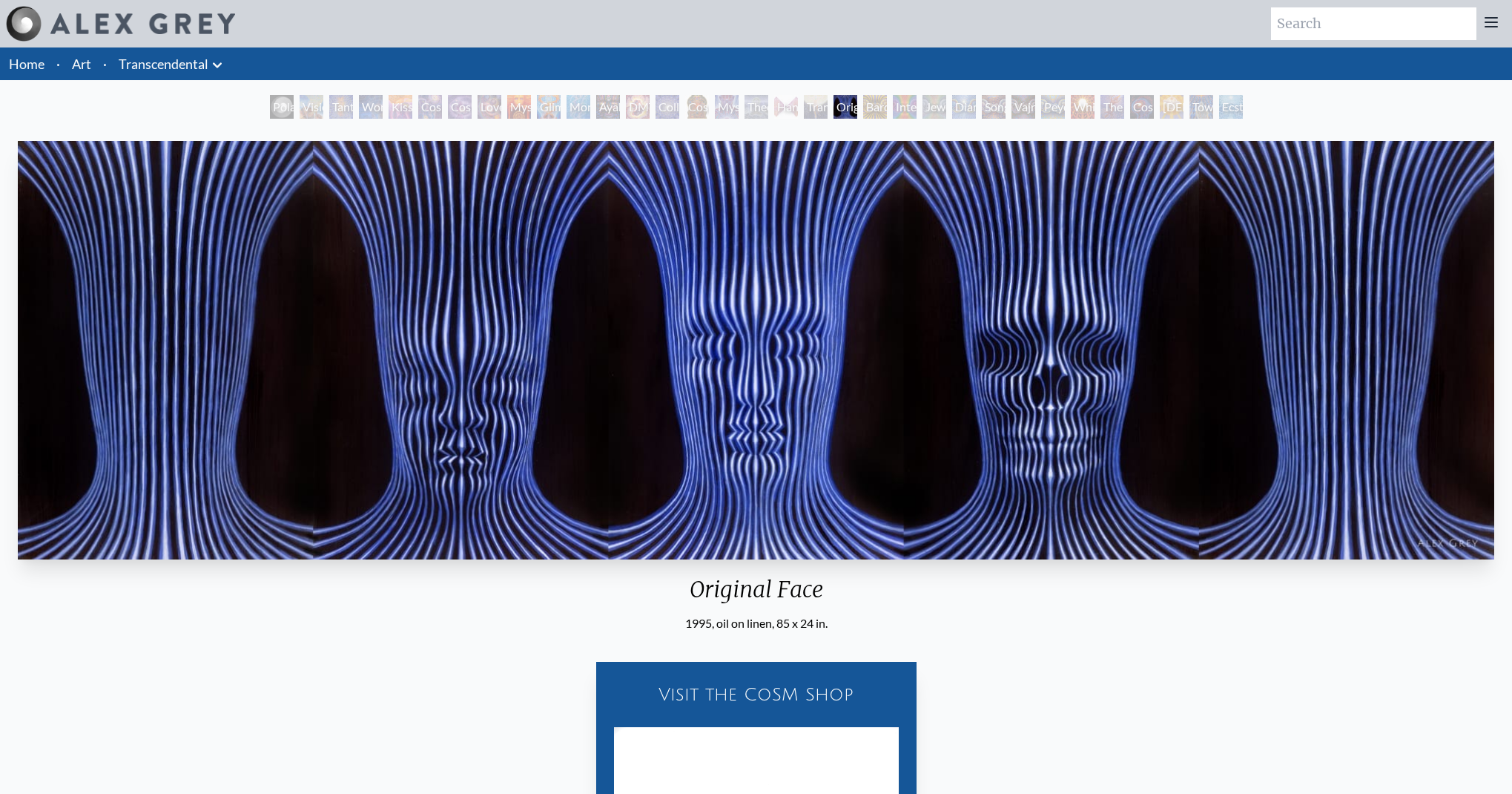
click at [784, 116] on div "Hands that See" at bounding box center [786, 106] width 24 height 24
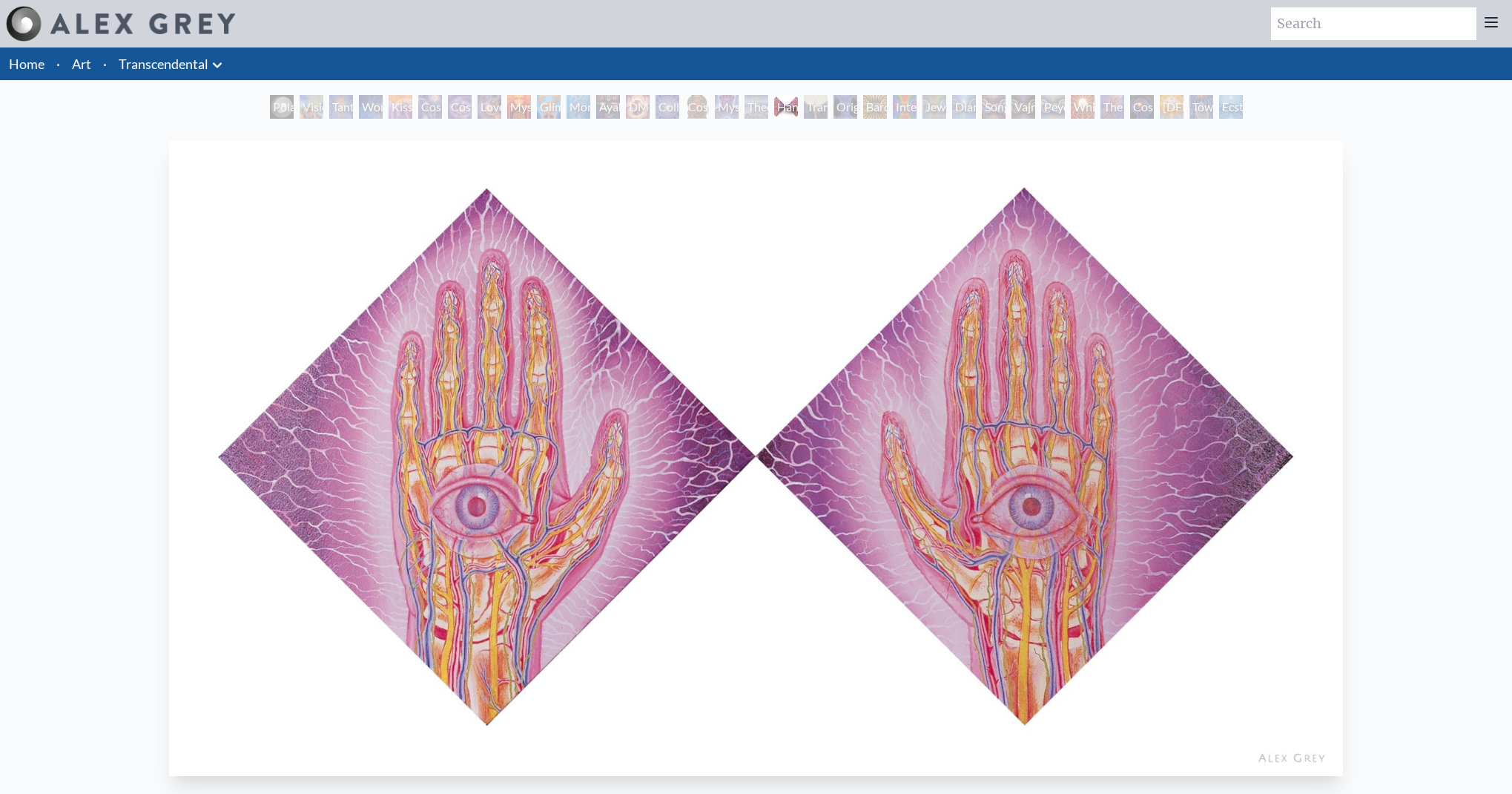
click at [728, 108] on div "Mystic Eye" at bounding box center [726, 106] width 24 height 24
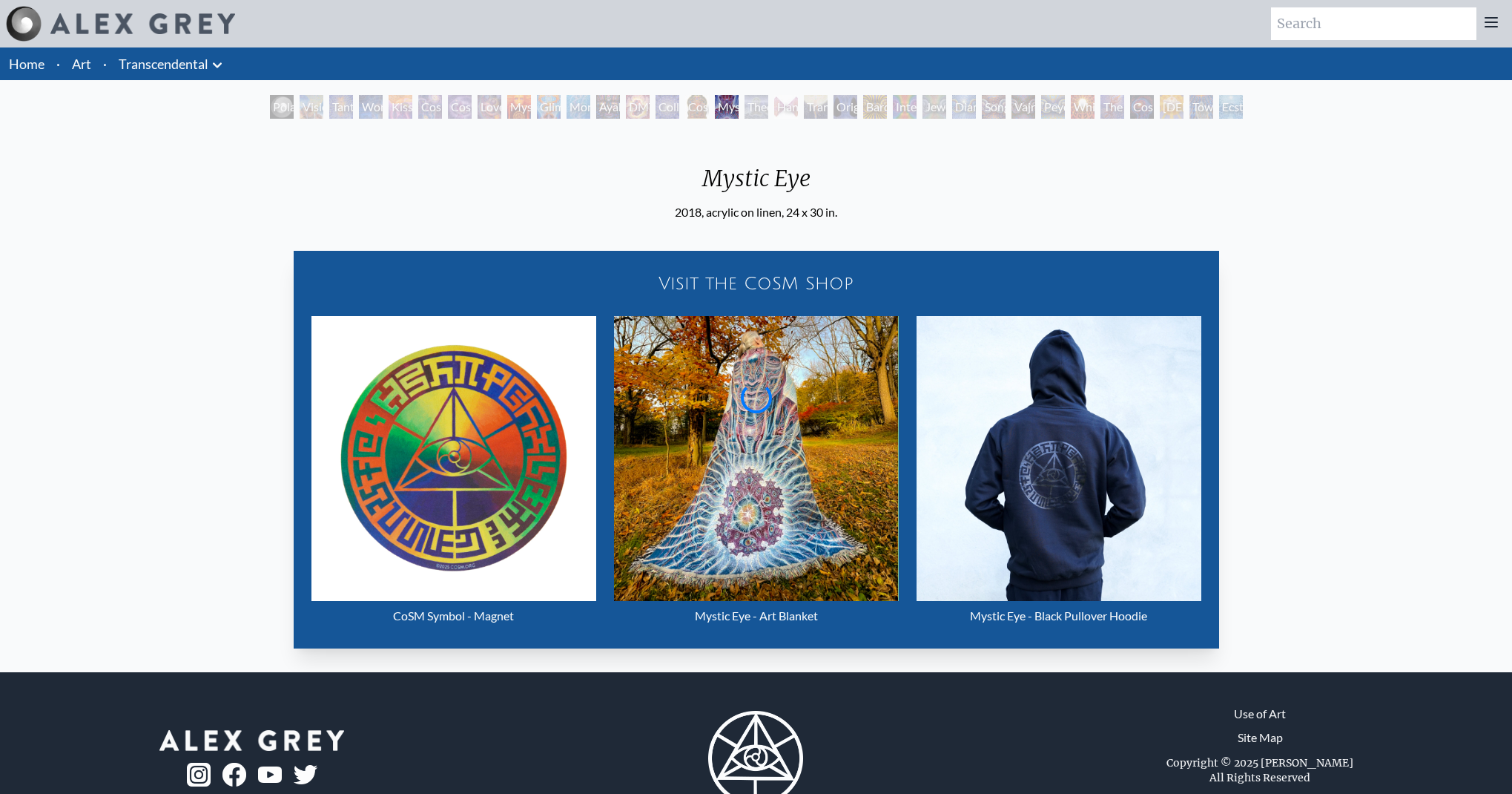
click at [685, 111] on div "Cosmic [DEMOGRAPHIC_DATA]" at bounding box center [696, 106] width 24 height 24
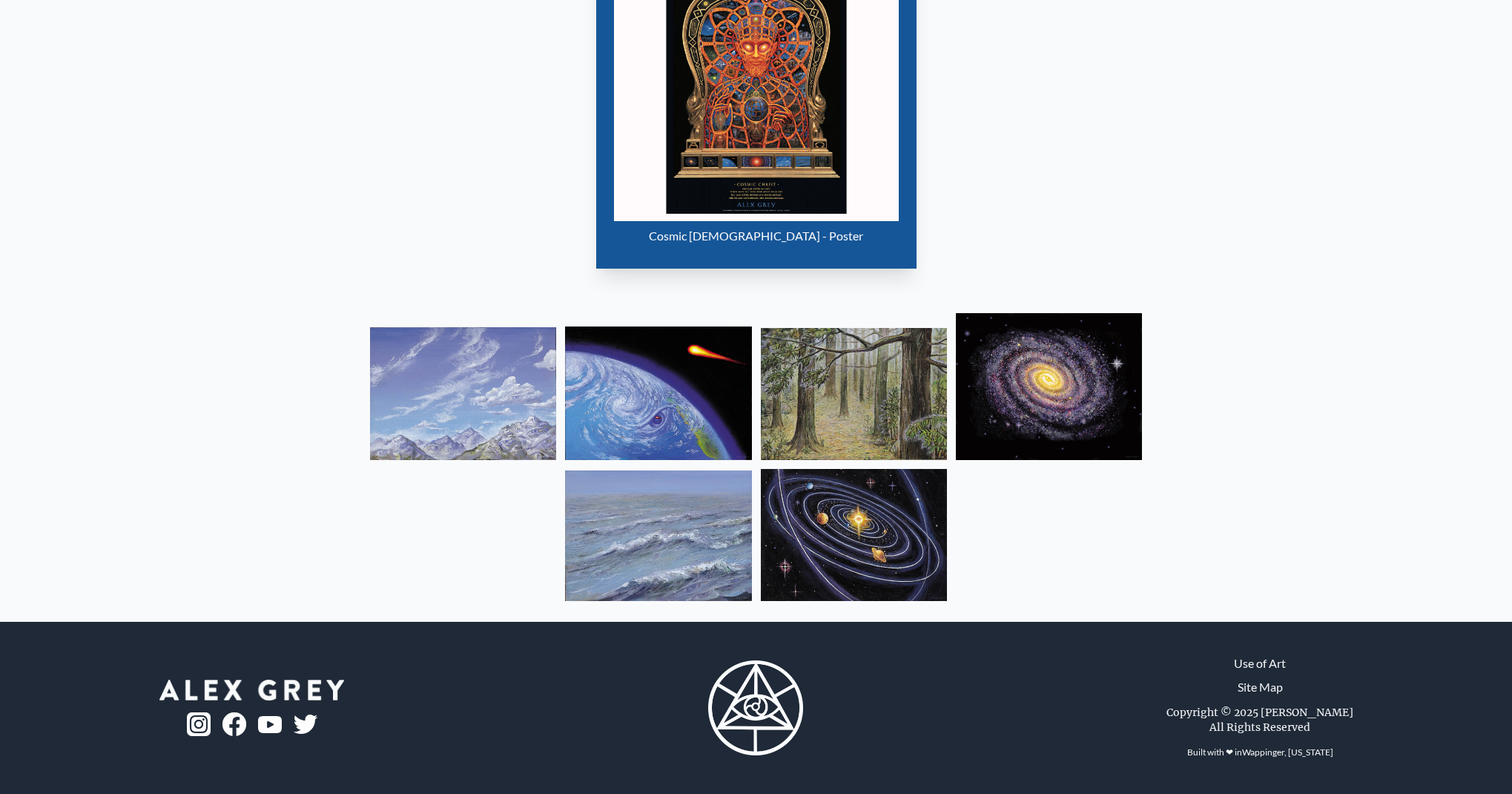
scroll to position [1007, 0]
click at [813, 511] on img at bounding box center [854, 535] width 186 height 132
